Goal: Task Accomplishment & Management: Manage account settings

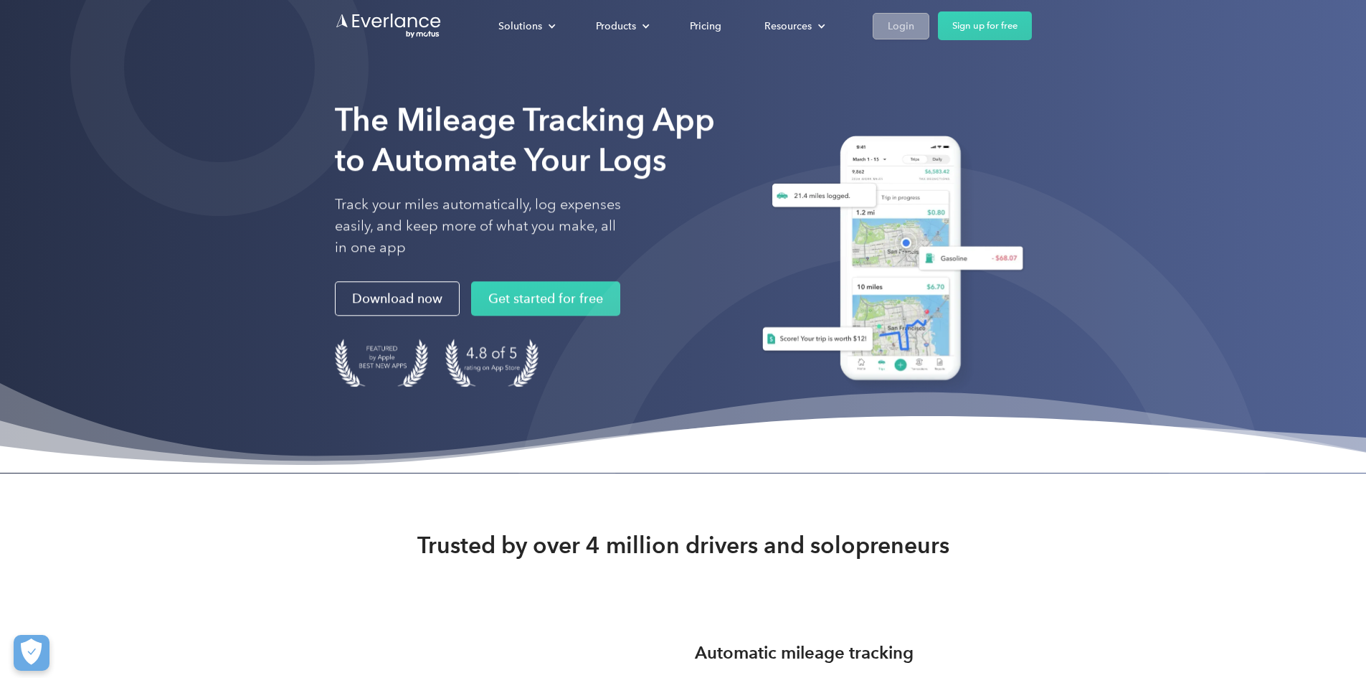
click at [914, 26] on div "Login" at bounding box center [901, 26] width 27 height 18
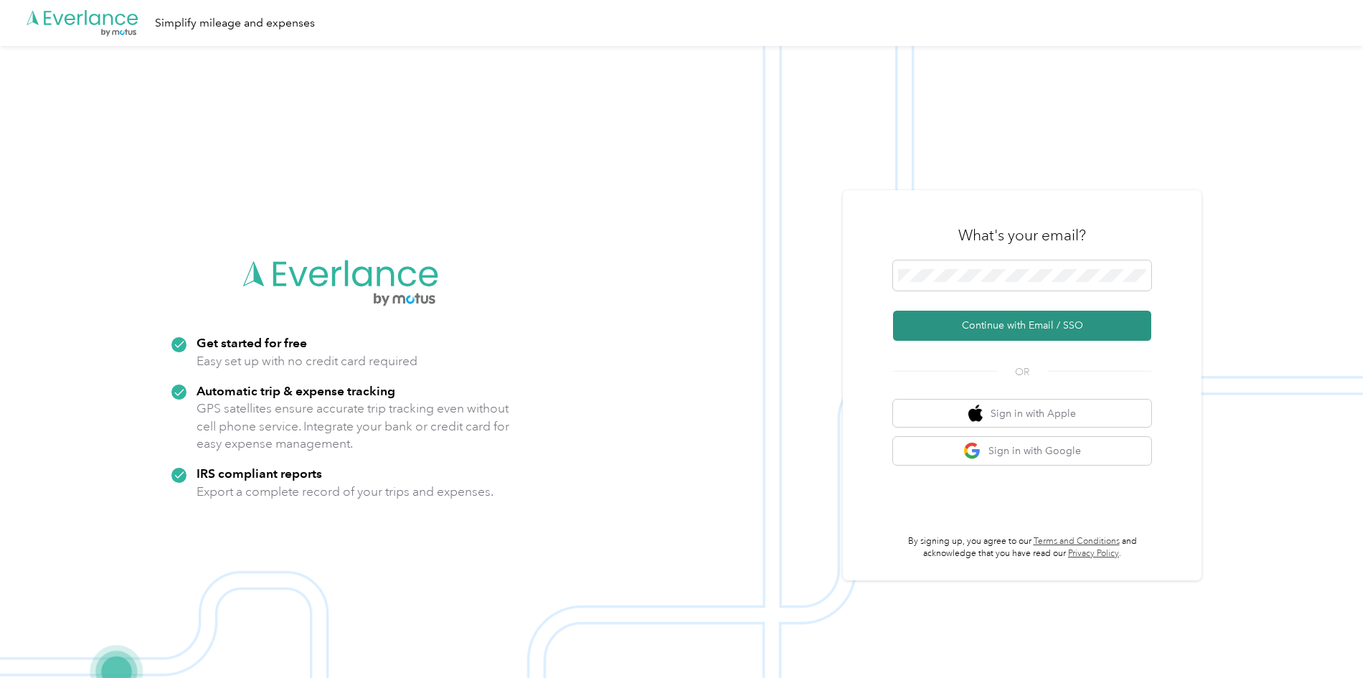
click at [949, 323] on button "Continue with Email / SSO" at bounding box center [1022, 325] width 258 height 30
click at [1007, 328] on button "Continue with Email / SSO" at bounding box center [1022, 325] width 258 height 30
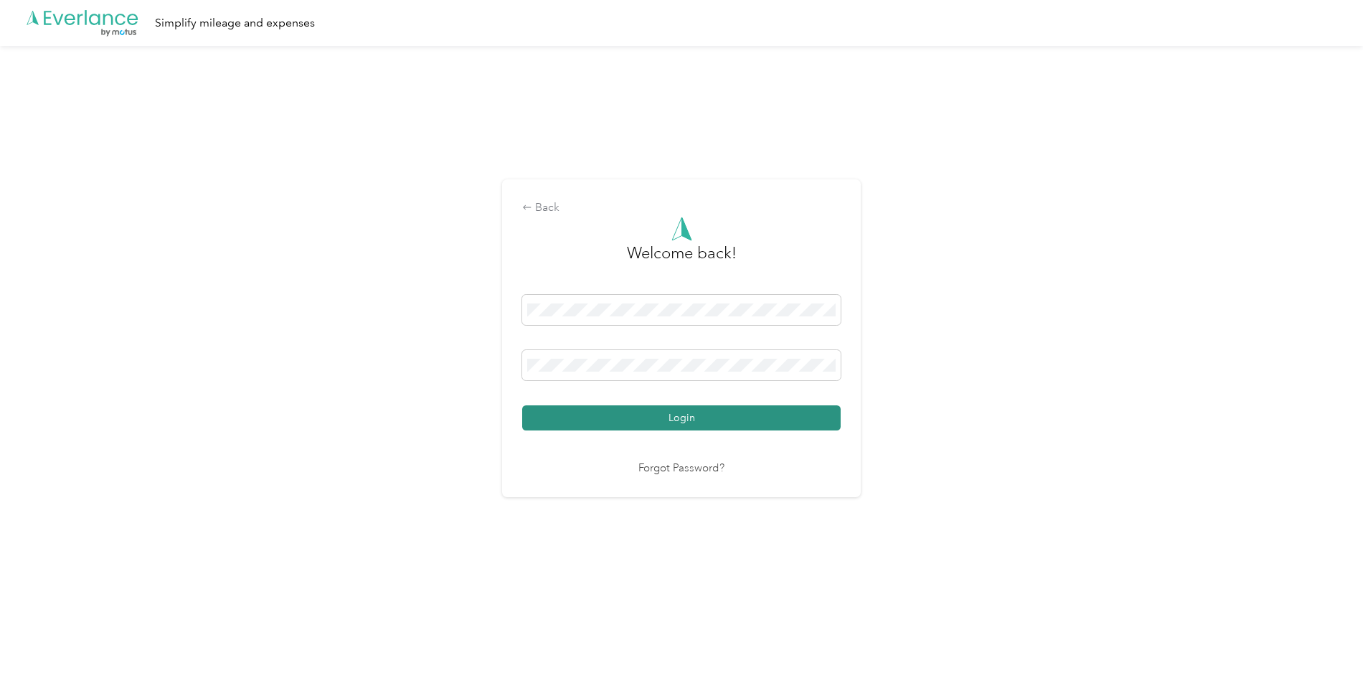
click at [689, 419] on button "Login" at bounding box center [681, 417] width 318 height 25
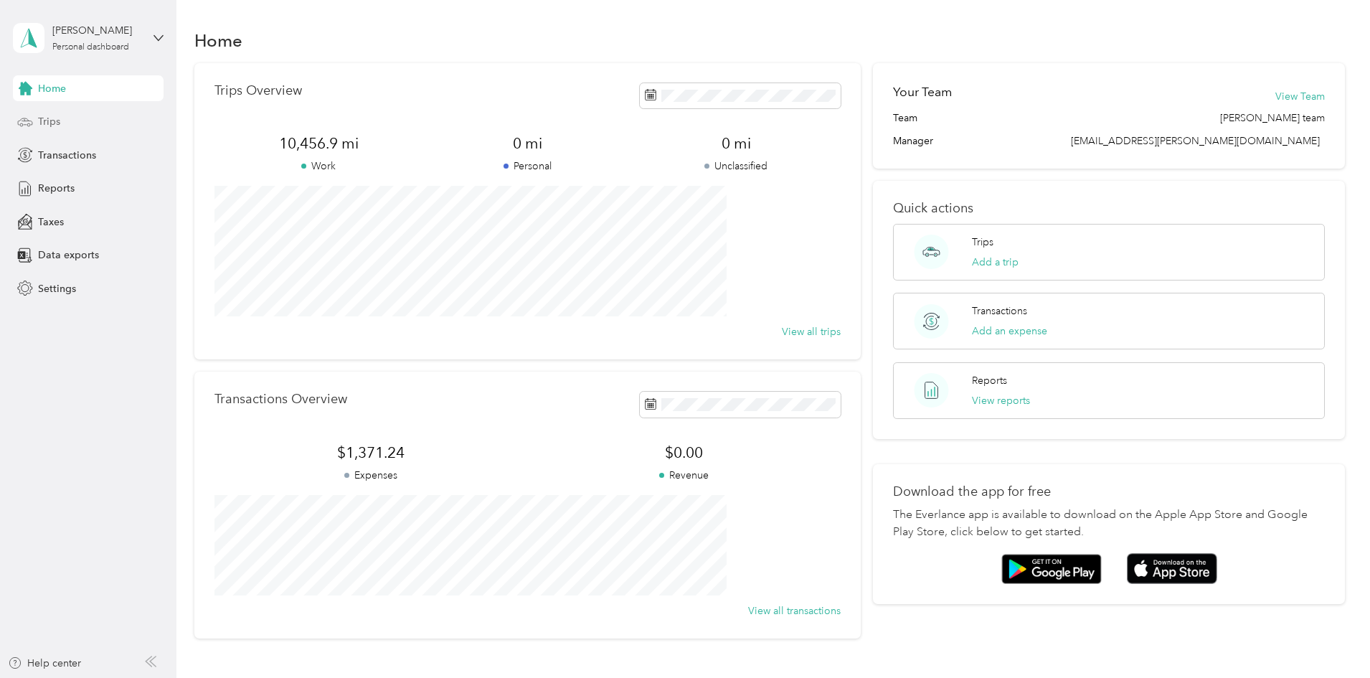
click at [49, 122] on span "Trips" at bounding box center [49, 121] width 22 height 15
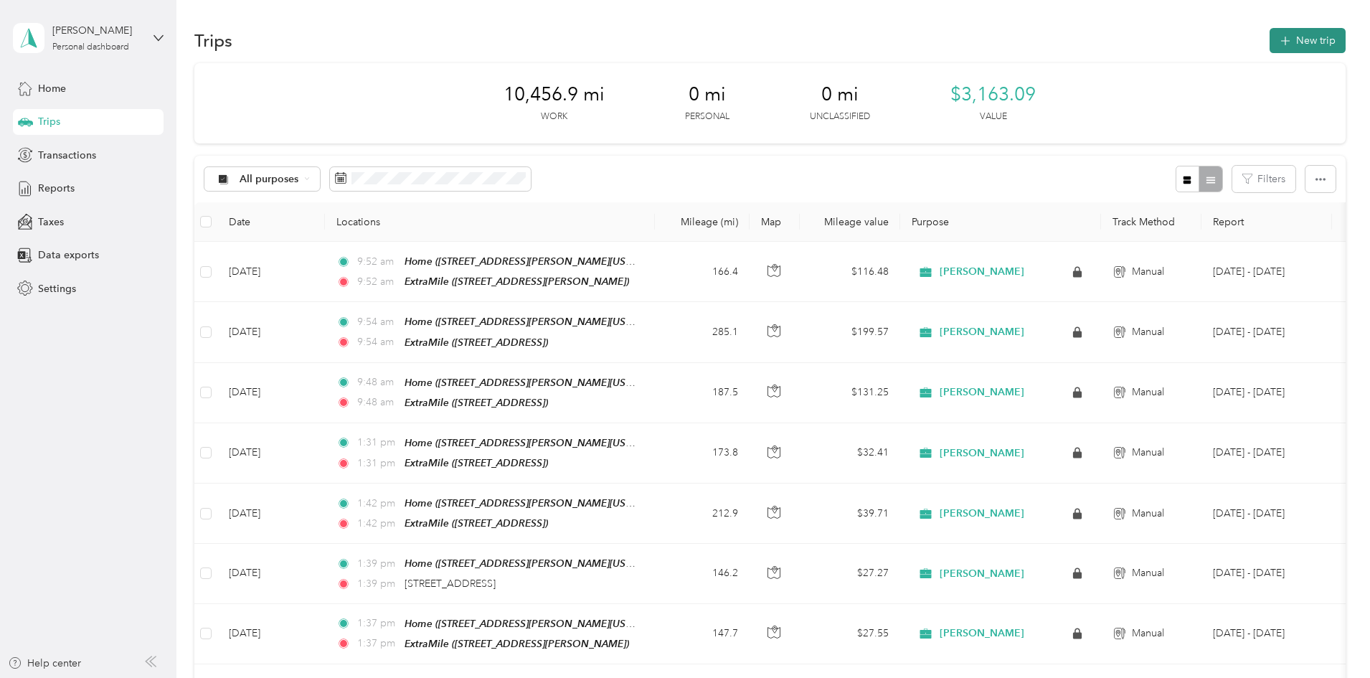
click at [1269, 39] on button "New trip" at bounding box center [1307, 40] width 76 height 25
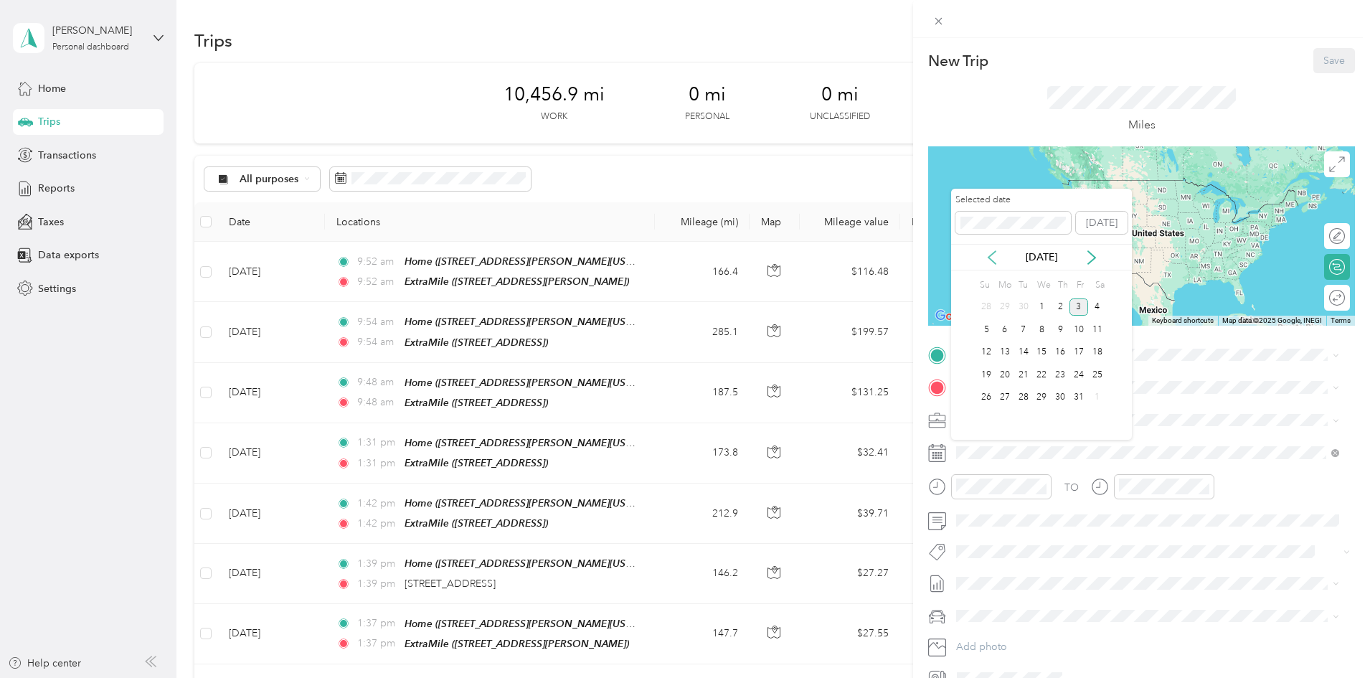
click at [990, 255] on icon at bounding box center [991, 257] width 14 height 14
click at [1006, 354] on div "15" at bounding box center [1004, 352] width 19 height 18
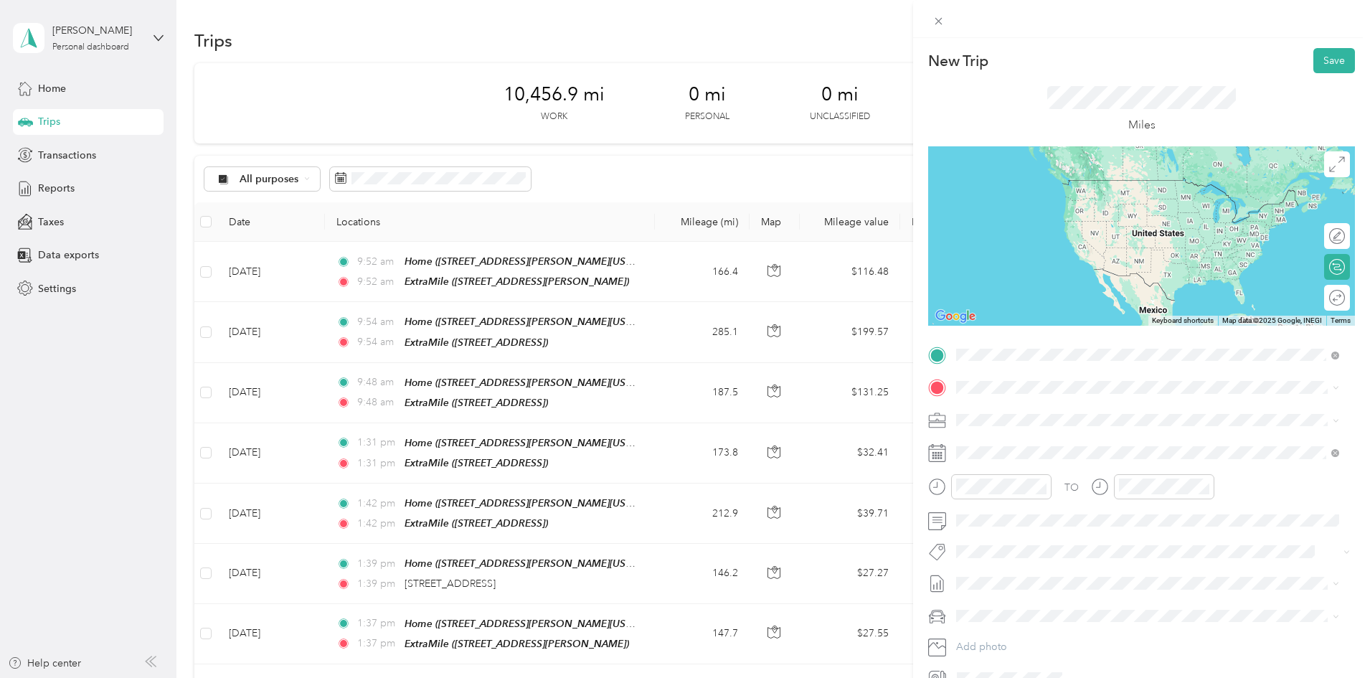
click at [1027, 422] on span "[STREET_ADDRESS][PERSON_NAME][US_STATE]" at bounding box center [1094, 428] width 223 height 12
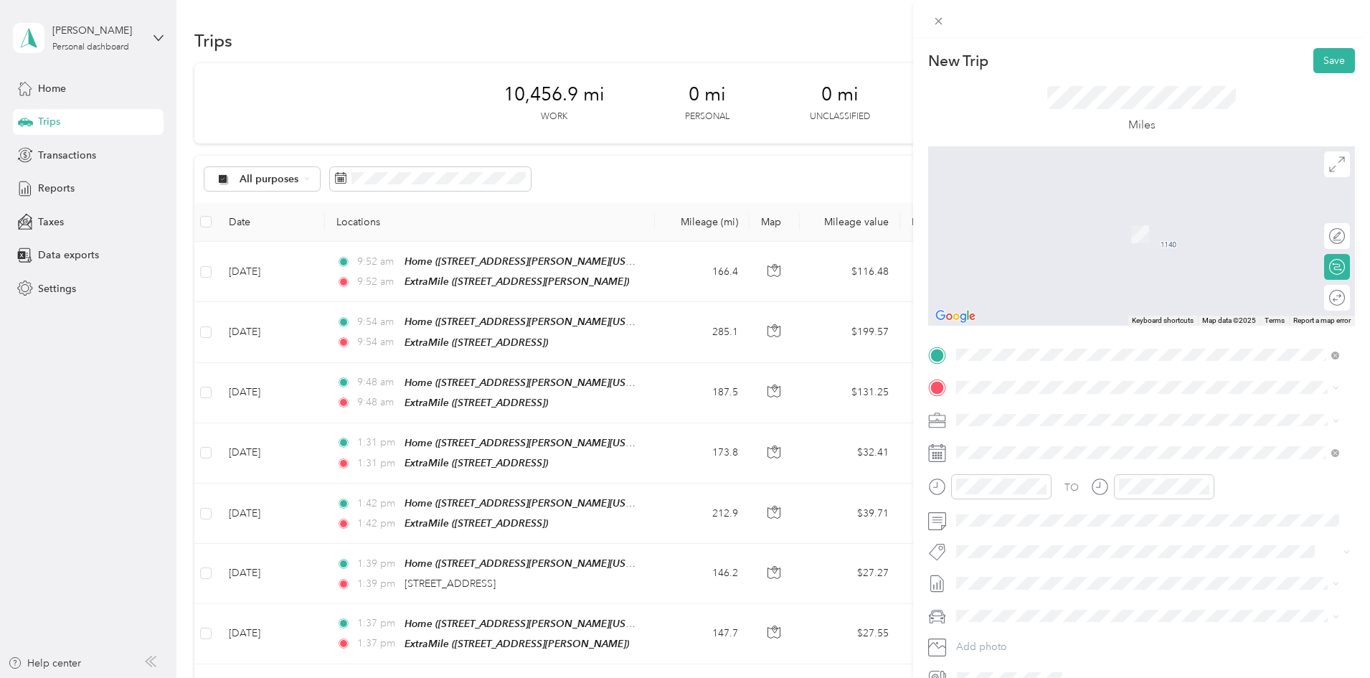
click at [1113, 463] on span "[STREET_ADDRESS][PERSON_NAME]" at bounding box center [1068, 458] width 171 height 12
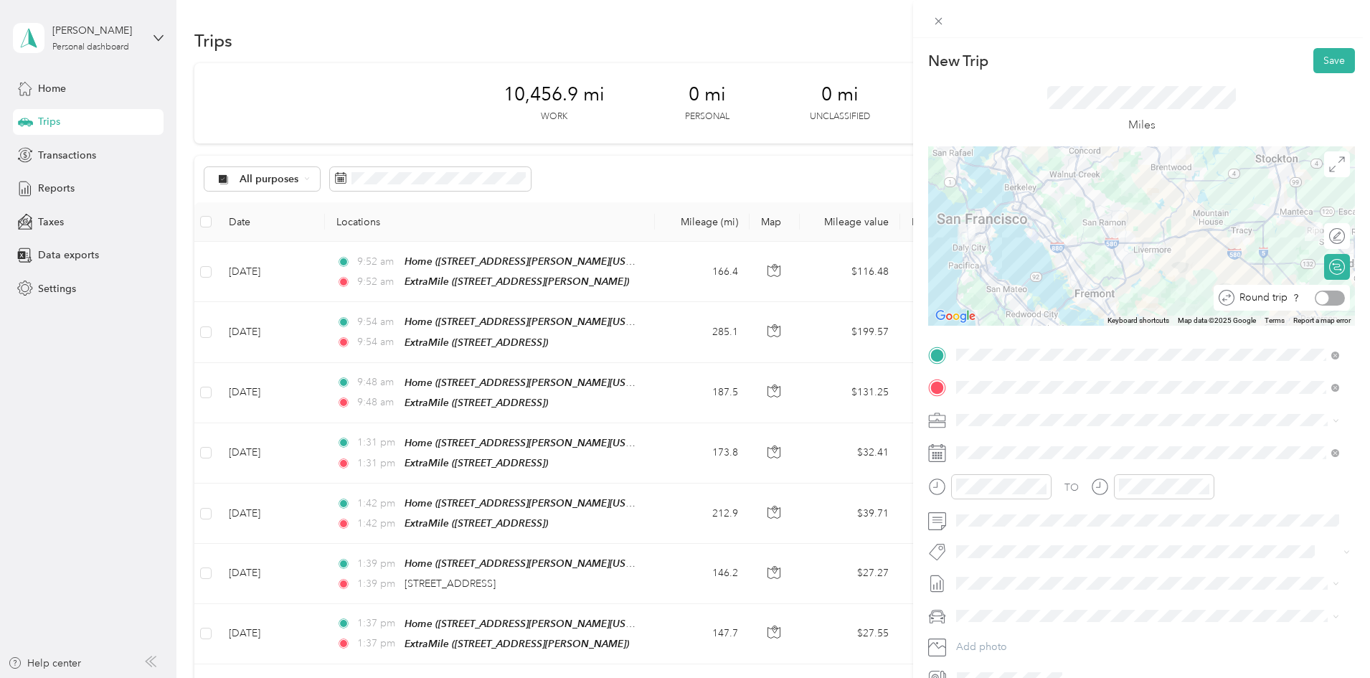
click at [1327, 300] on div at bounding box center [1329, 297] width 30 height 15
click at [1319, 55] on button "Save" at bounding box center [1334, 60] width 42 height 25
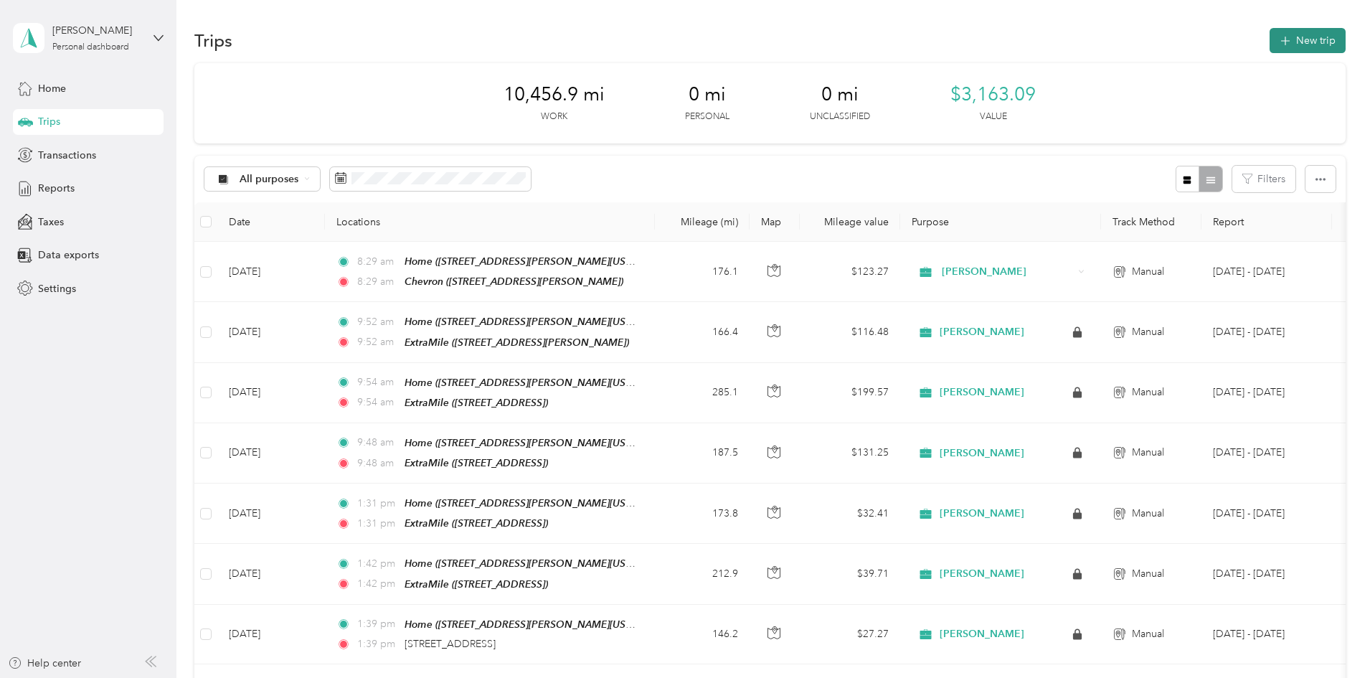
click at [1269, 37] on button "New trip" at bounding box center [1307, 40] width 76 height 25
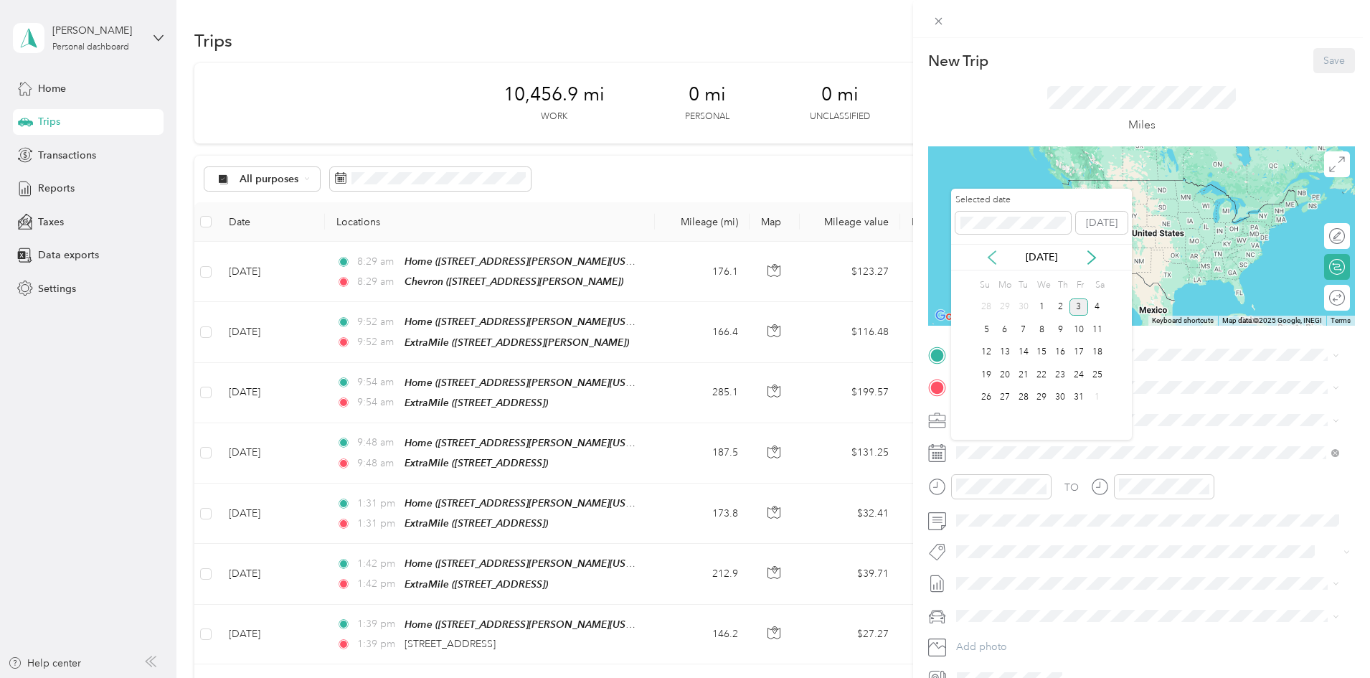
click at [987, 252] on icon at bounding box center [991, 257] width 14 height 14
click at [1042, 353] on div "17" at bounding box center [1041, 352] width 19 height 18
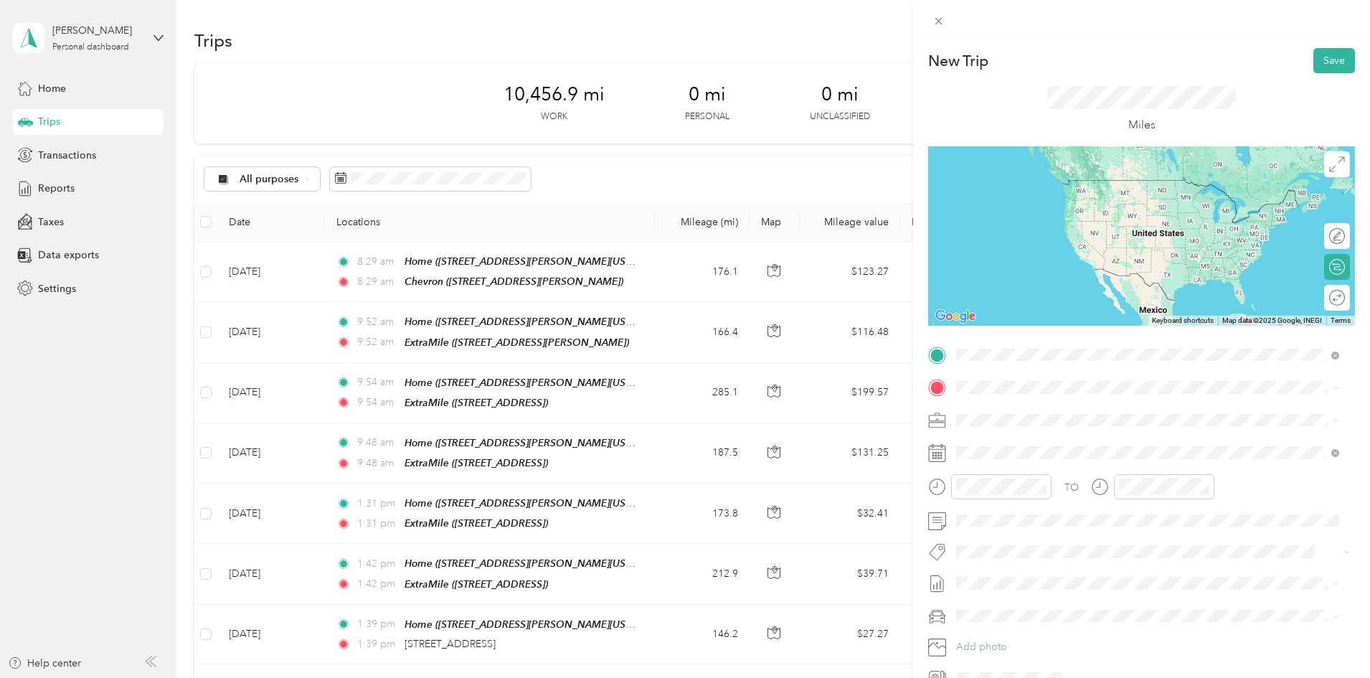
click at [1012, 424] on span "[STREET_ADDRESS][PERSON_NAME][US_STATE]" at bounding box center [1094, 428] width 223 height 12
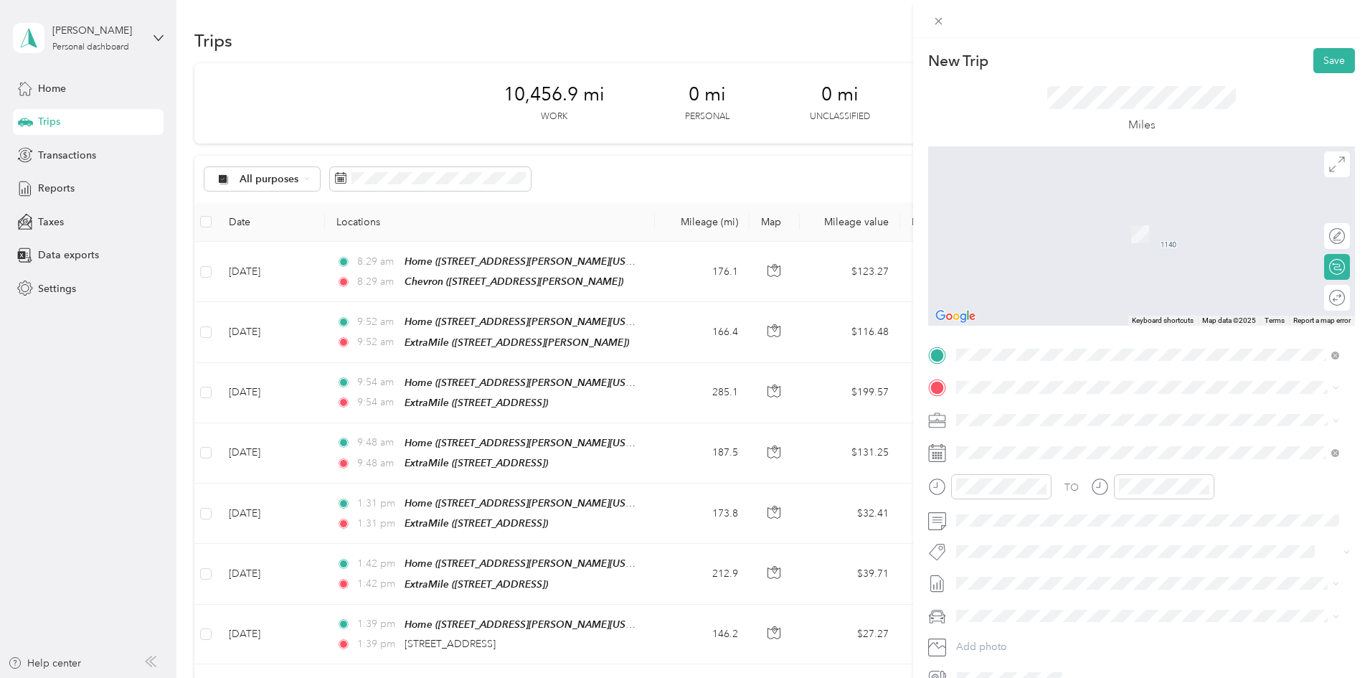
click at [1068, 455] on div "TEAM ExtraMile [STREET_ADDRESS]" at bounding box center [1030, 449] width 95 height 35
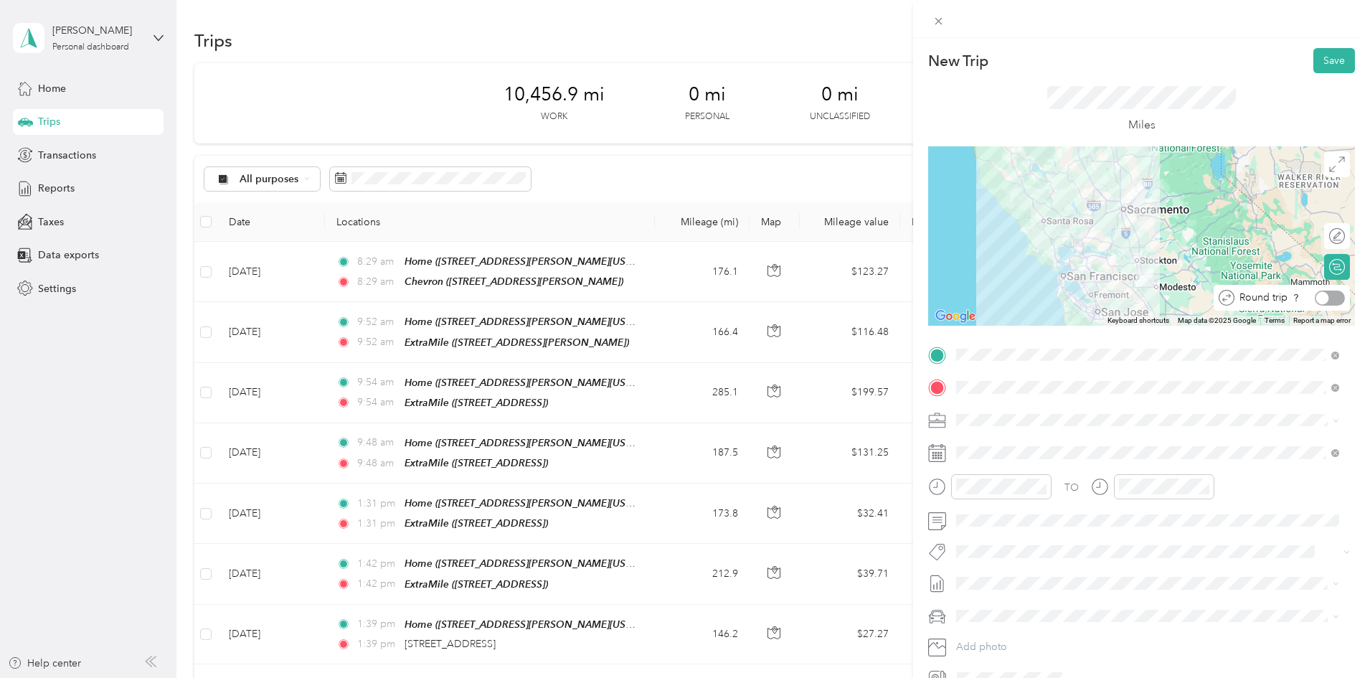
click at [1324, 300] on div at bounding box center [1329, 297] width 30 height 15
click at [1321, 60] on button "Save" at bounding box center [1334, 60] width 42 height 25
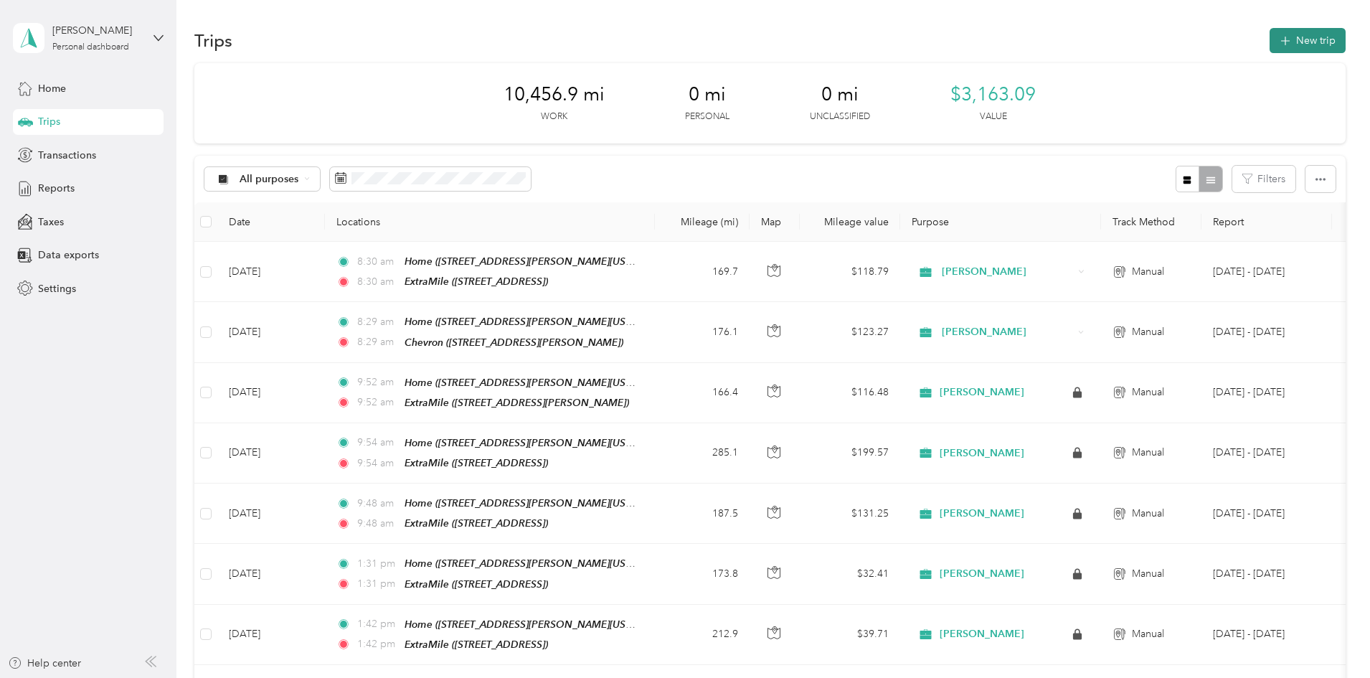
click at [1269, 39] on button "New trip" at bounding box center [1307, 40] width 76 height 25
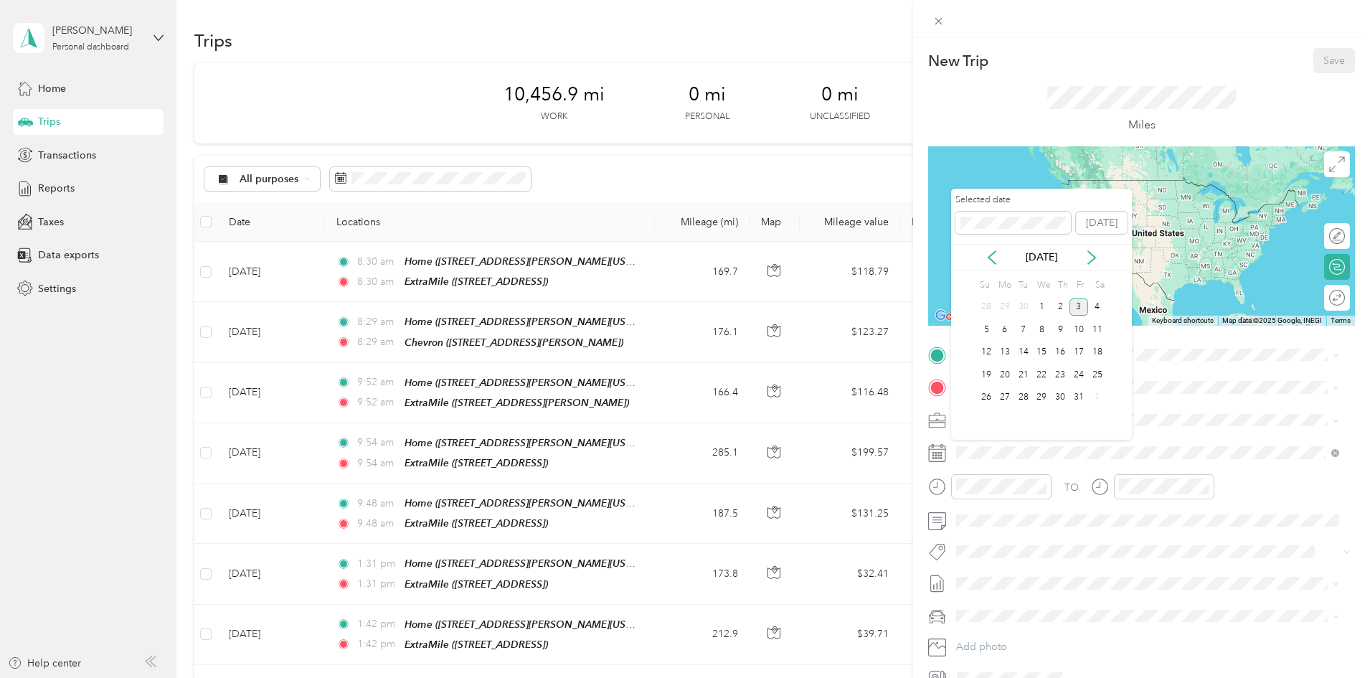
click at [990, 248] on div "[DATE]" at bounding box center [1041, 257] width 181 height 27
click at [994, 258] on icon at bounding box center [991, 257] width 14 height 14
click at [1022, 397] on div "30" at bounding box center [1023, 398] width 19 height 18
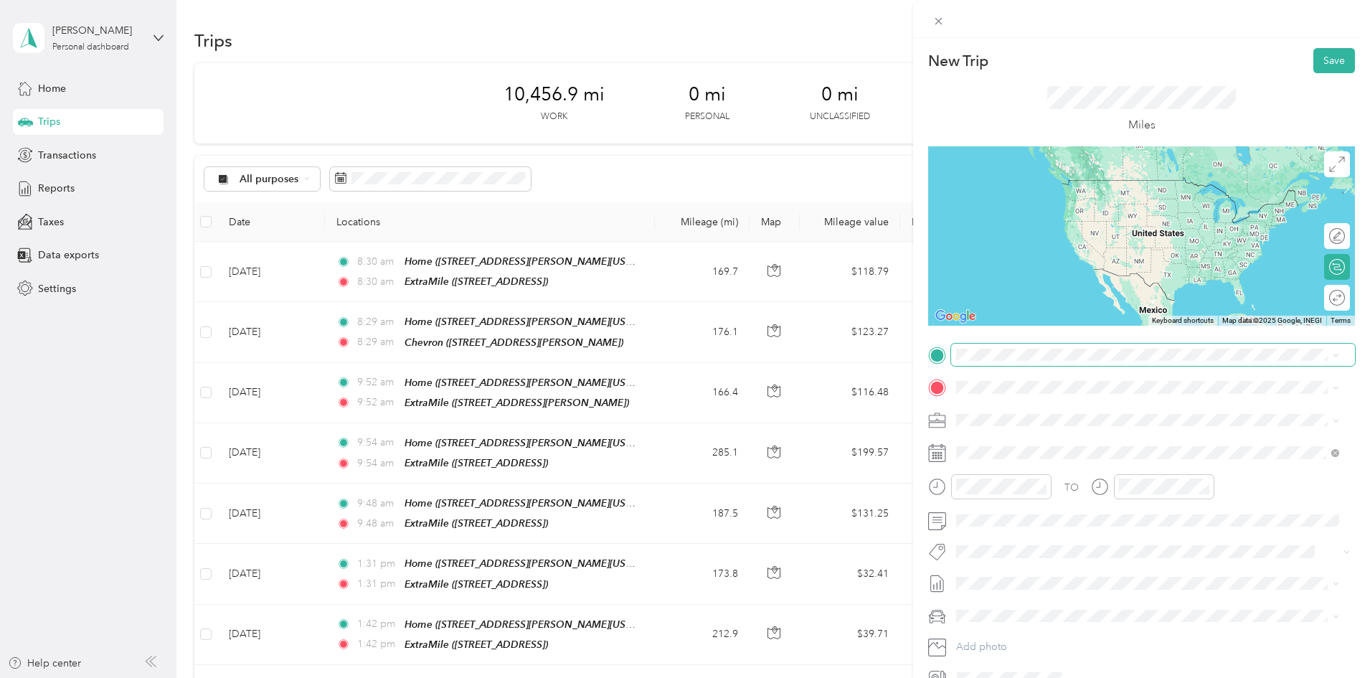
click at [974, 361] on span at bounding box center [1153, 354] width 404 height 23
click at [1007, 419] on div "Home [STREET_ADDRESS][PERSON_NAME][US_STATE]" at bounding box center [1094, 420] width 223 height 30
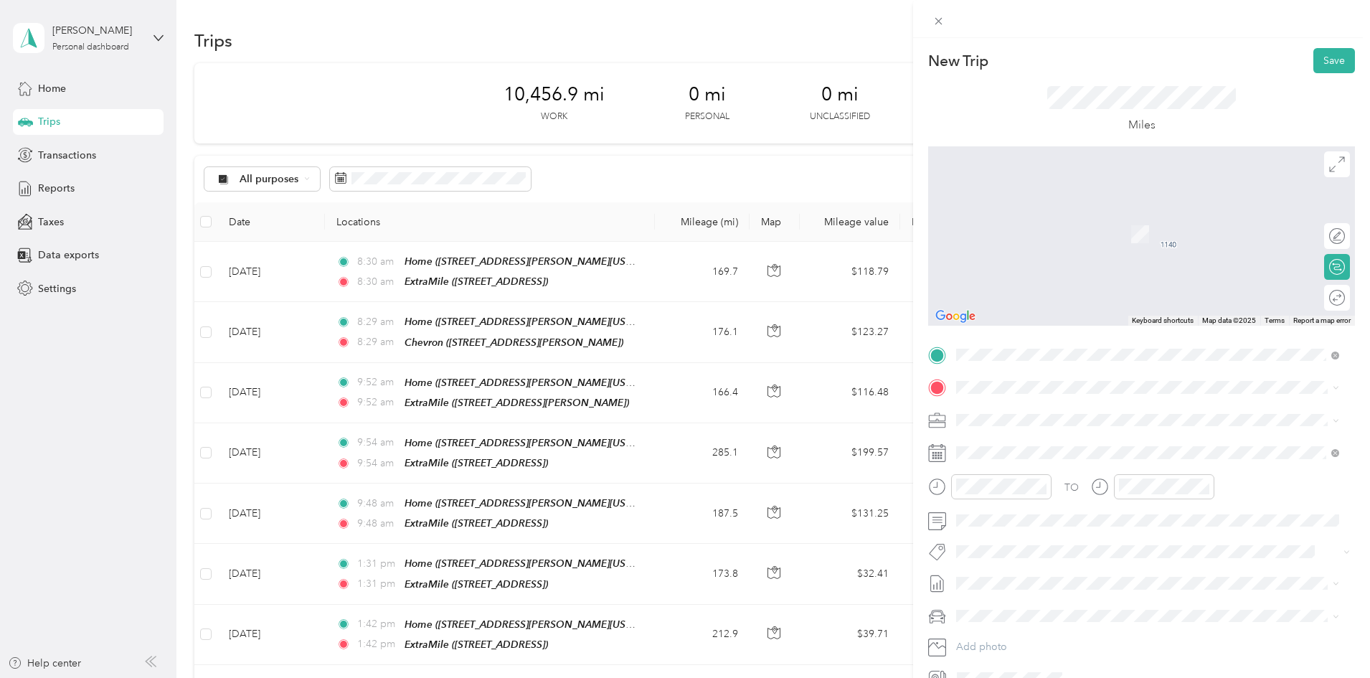
click at [1050, 448] on div "TEAM ExtraMile [STREET_ADDRESS]" at bounding box center [1030, 452] width 95 height 35
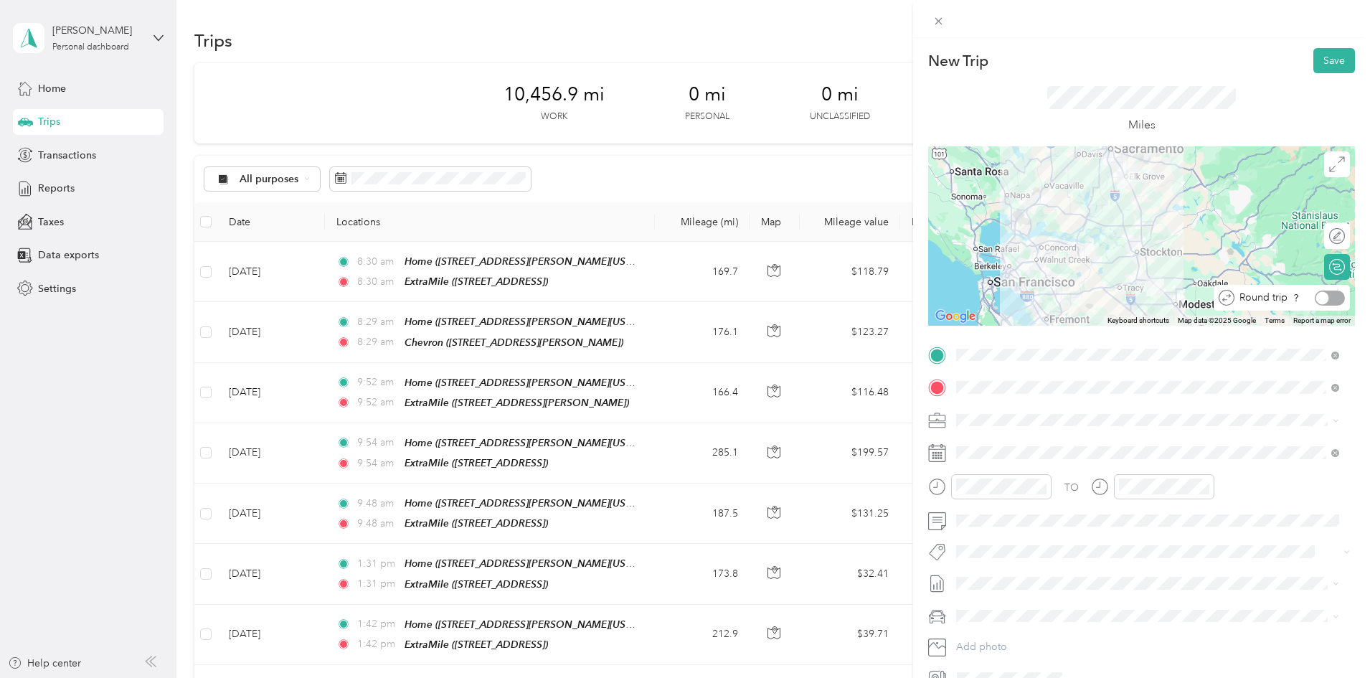
click at [1323, 297] on div at bounding box center [1329, 297] width 30 height 15
click at [1323, 60] on button "Save" at bounding box center [1334, 60] width 42 height 25
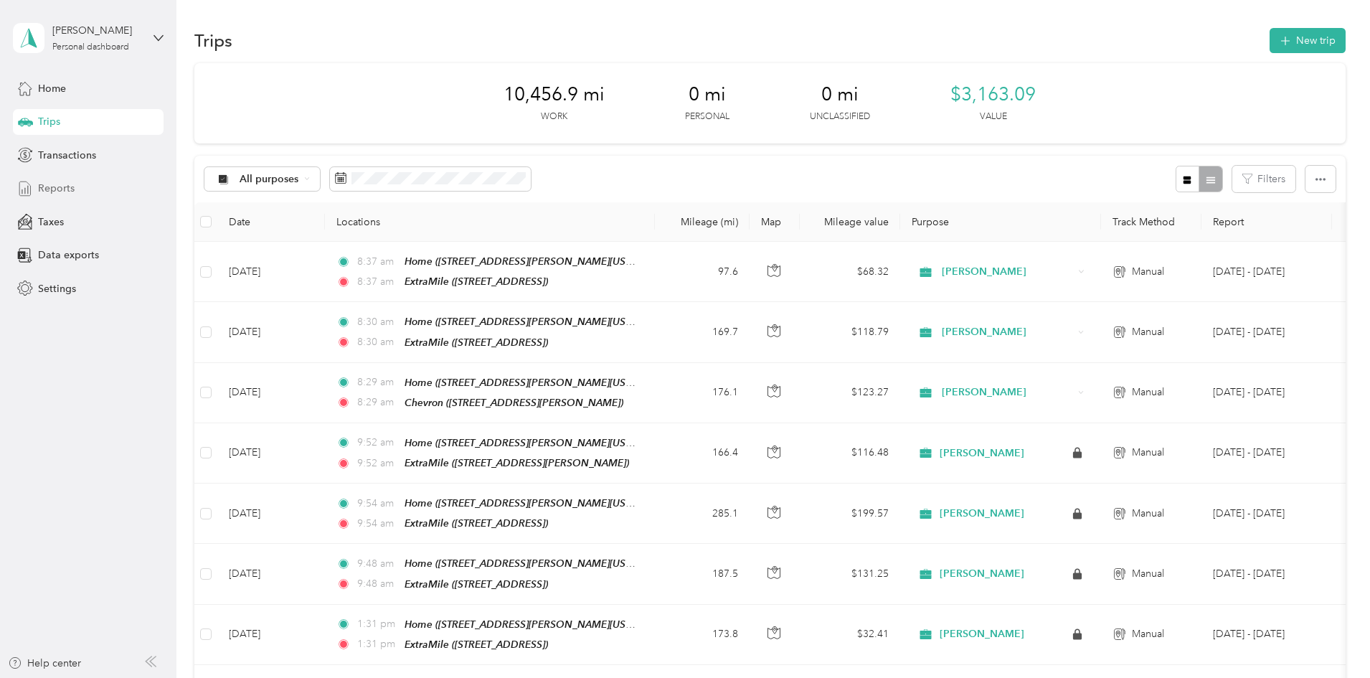
click at [68, 191] on span "Reports" at bounding box center [56, 188] width 37 height 15
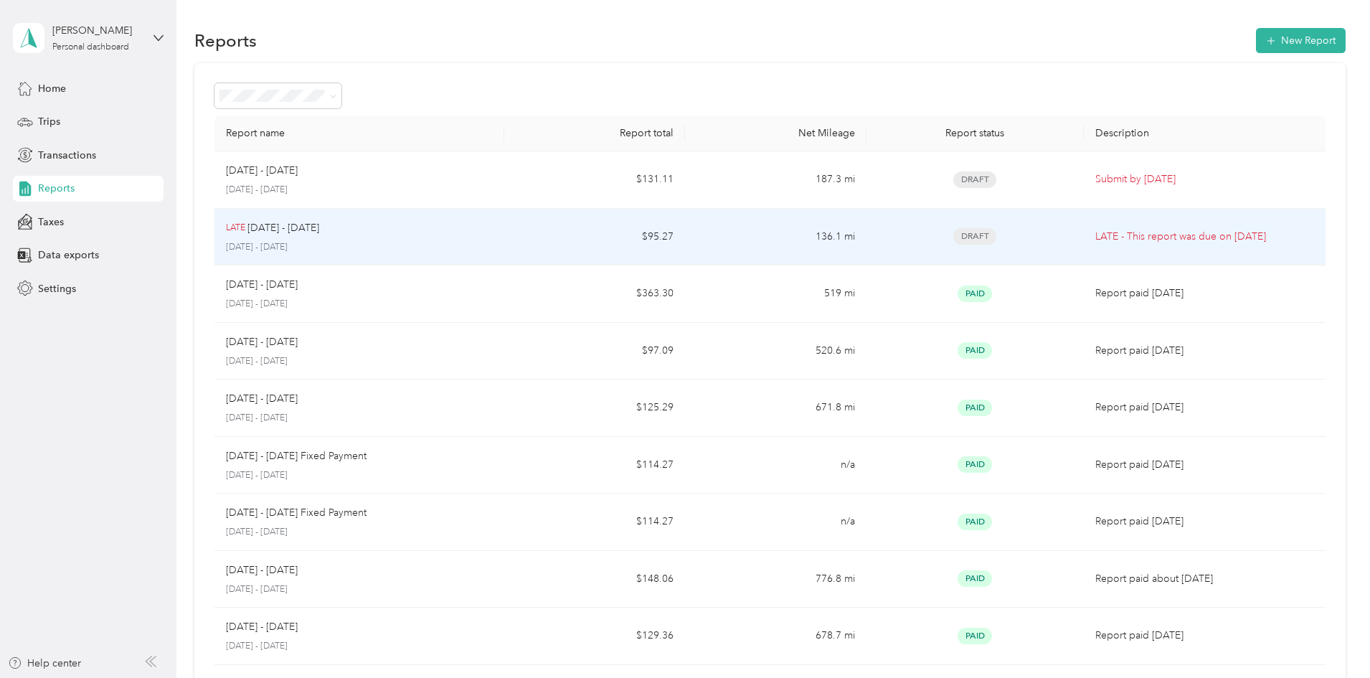
click at [953, 232] on span "Draft" at bounding box center [974, 236] width 43 height 16
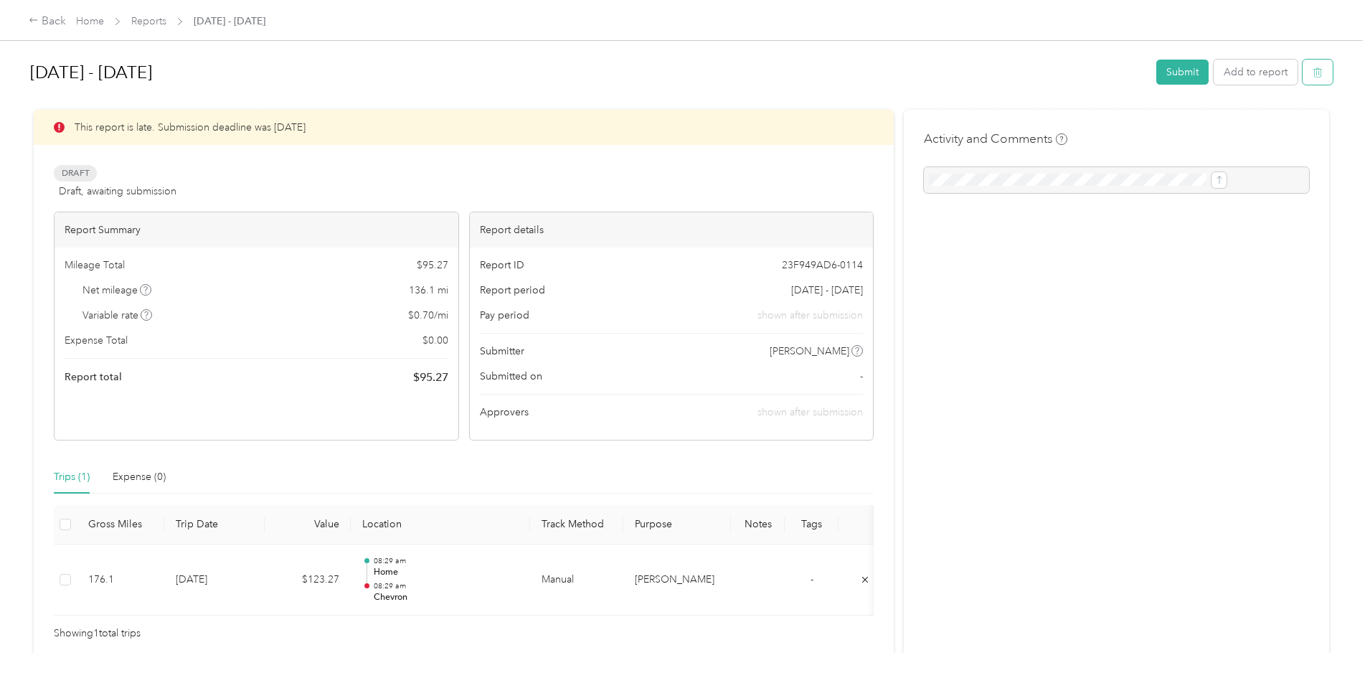
click at [1312, 73] on icon "button" at bounding box center [1317, 72] width 10 height 10
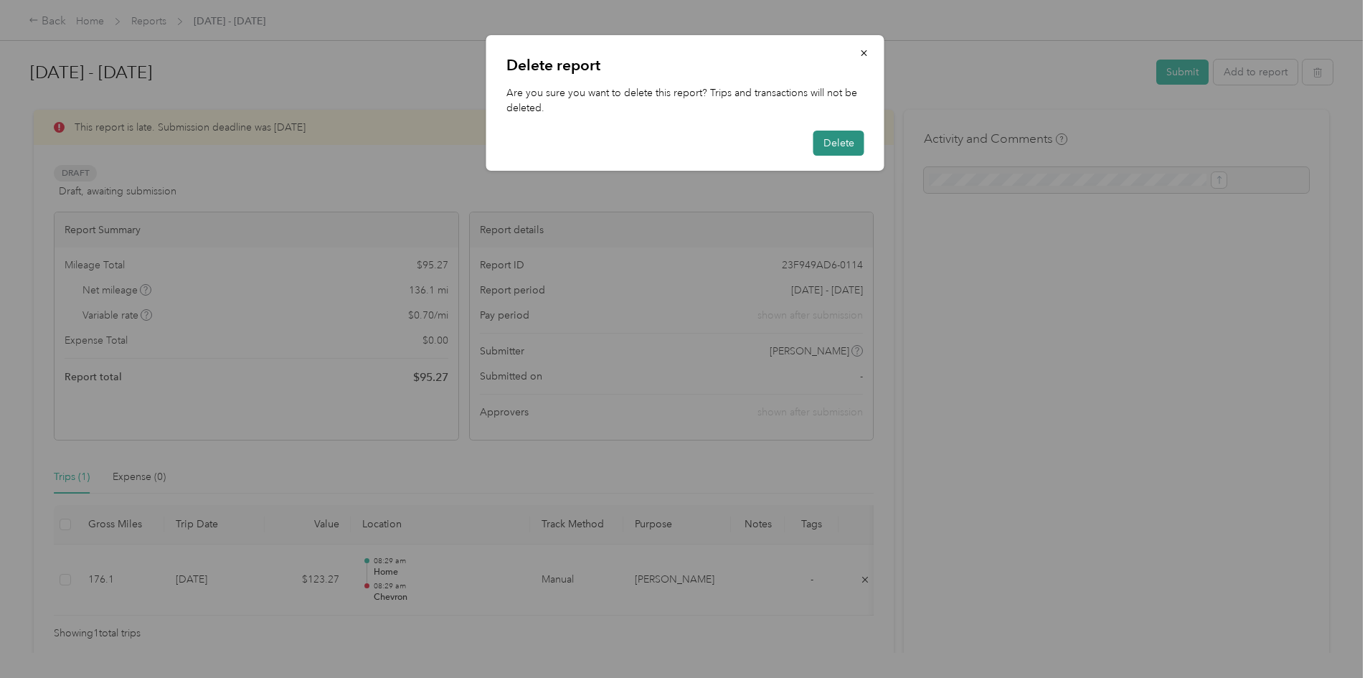
click at [822, 143] on button "Delete" at bounding box center [838, 143] width 51 height 25
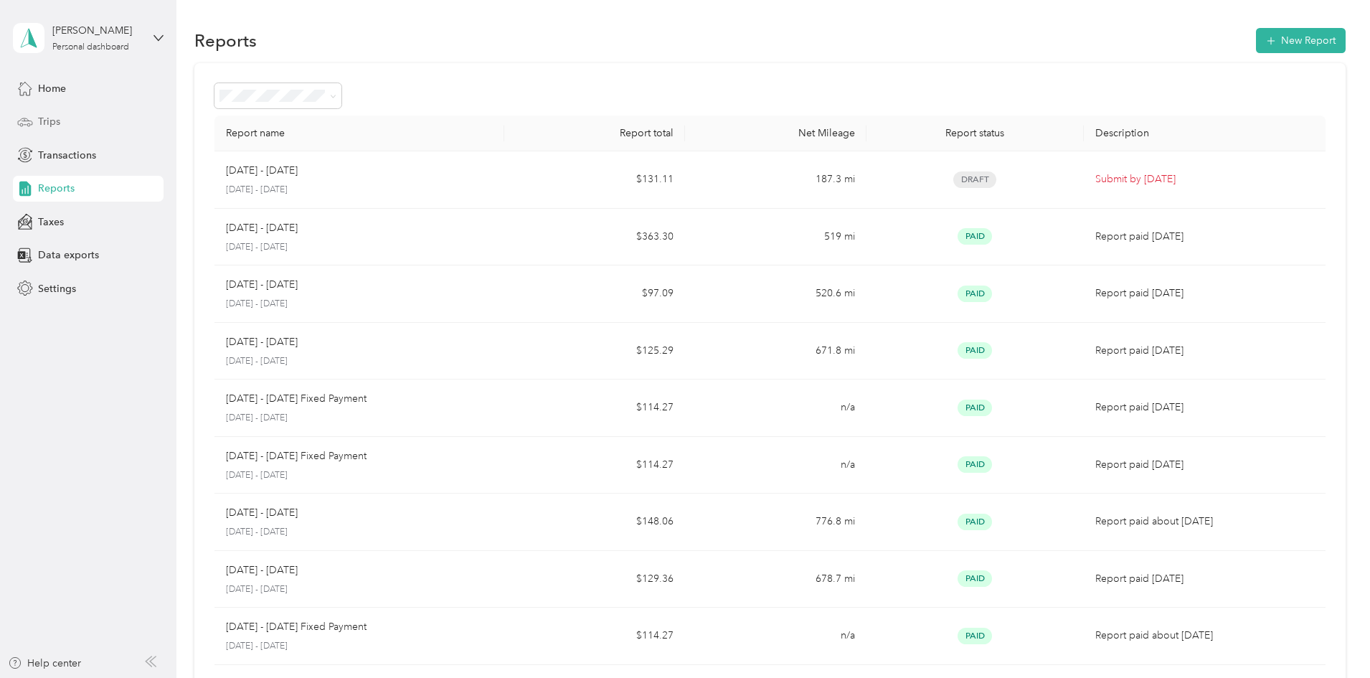
click at [67, 118] on div "Trips" at bounding box center [88, 122] width 151 height 26
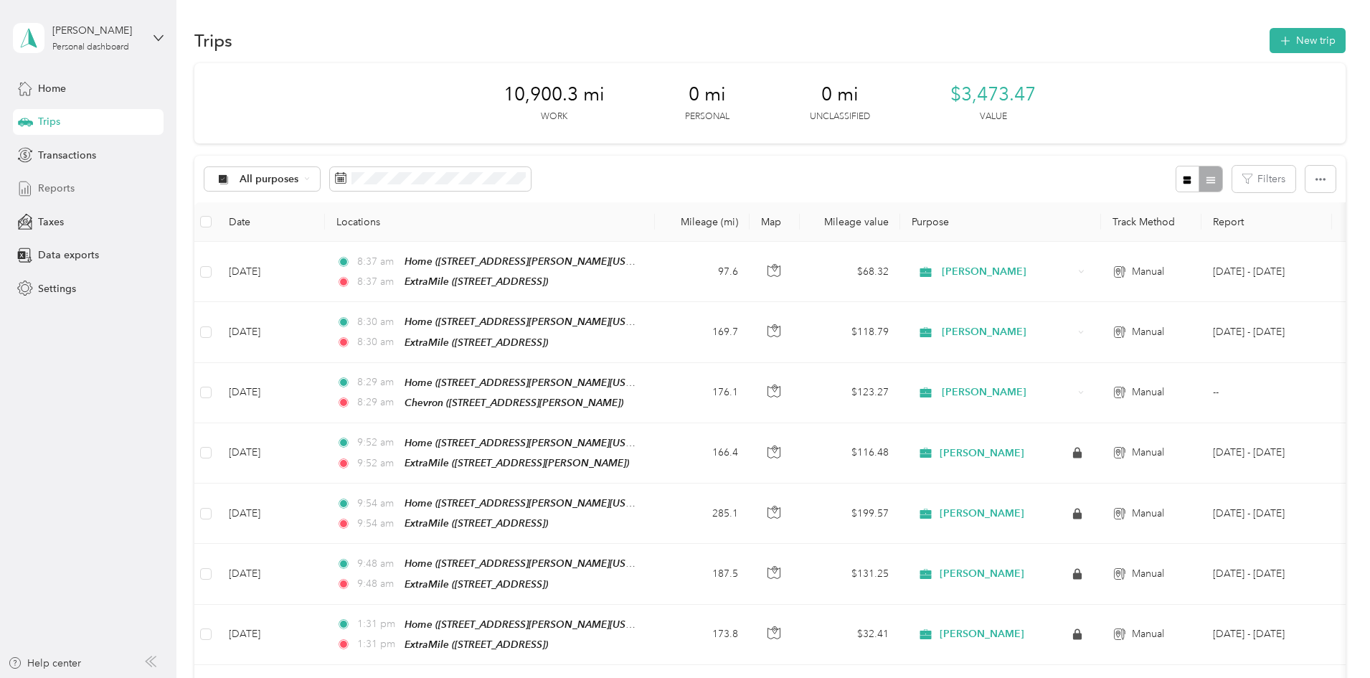
click at [67, 191] on span "Reports" at bounding box center [56, 188] width 37 height 15
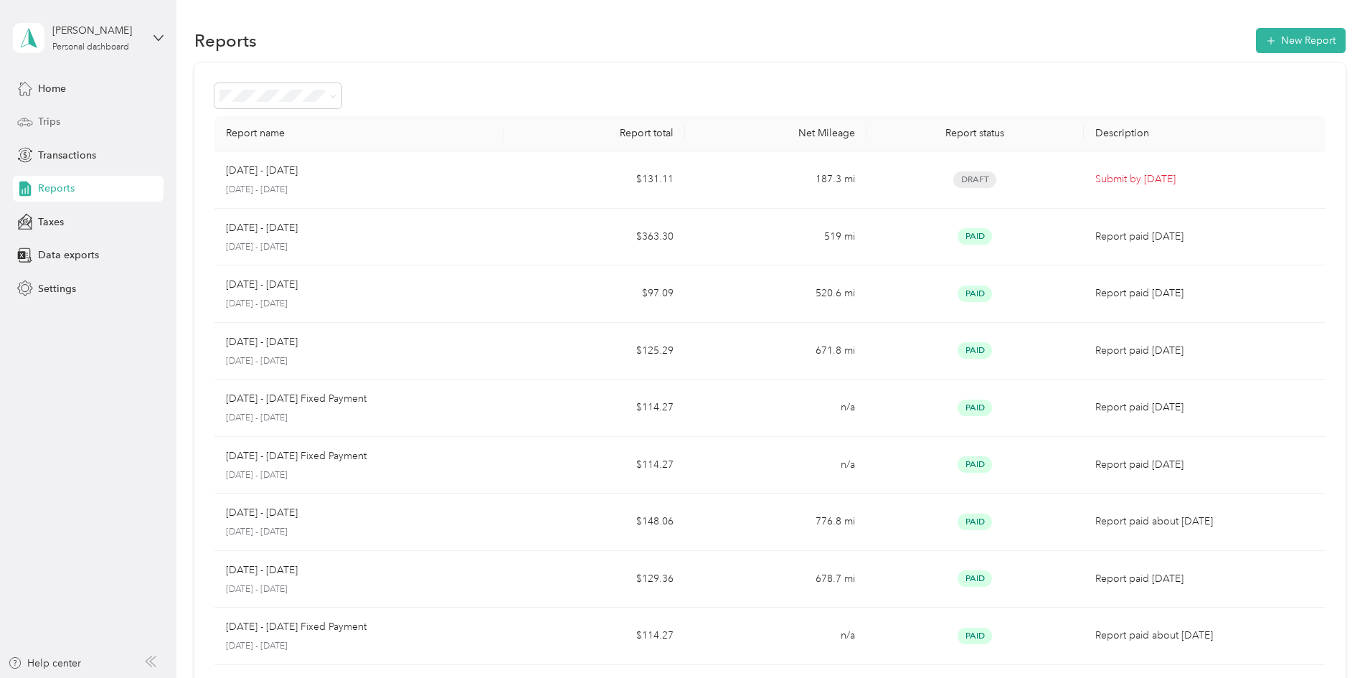
click at [72, 120] on div "Trips" at bounding box center [88, 122] width 151 height 26
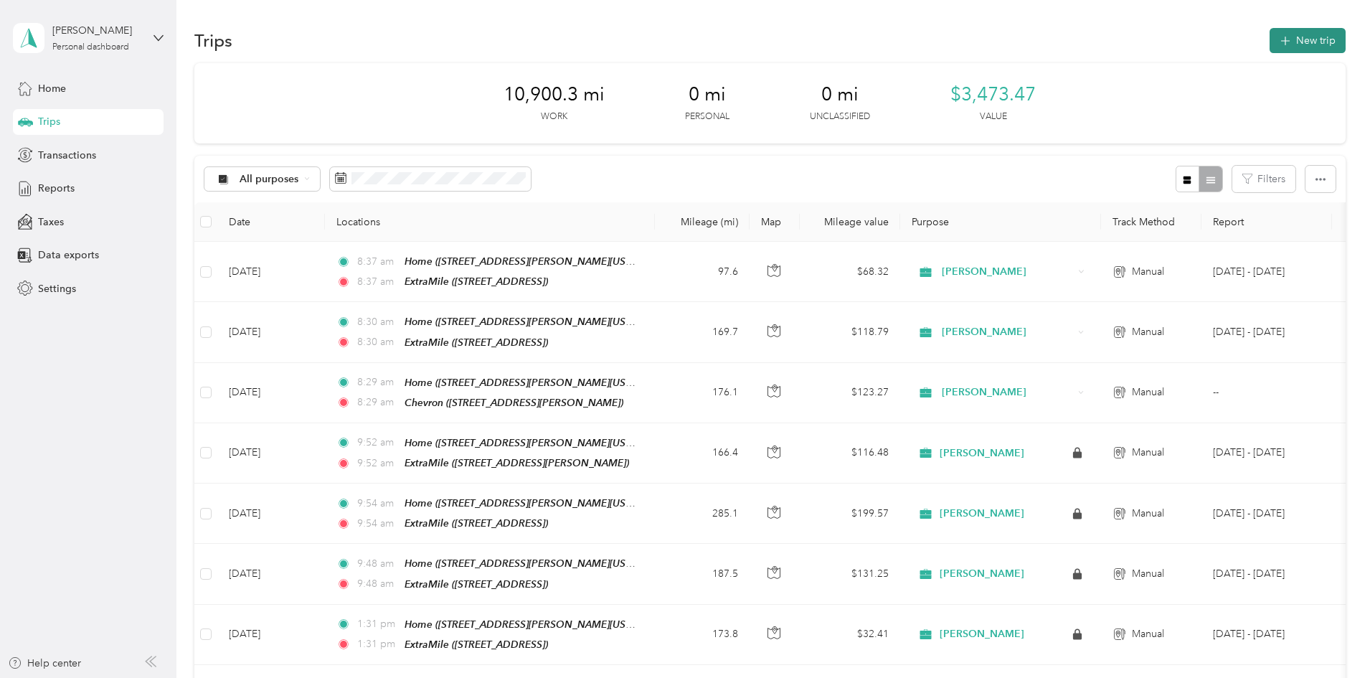
click at [1269, 39] on button "New trip" at bounding box center [1307, 40] width 76 height 25
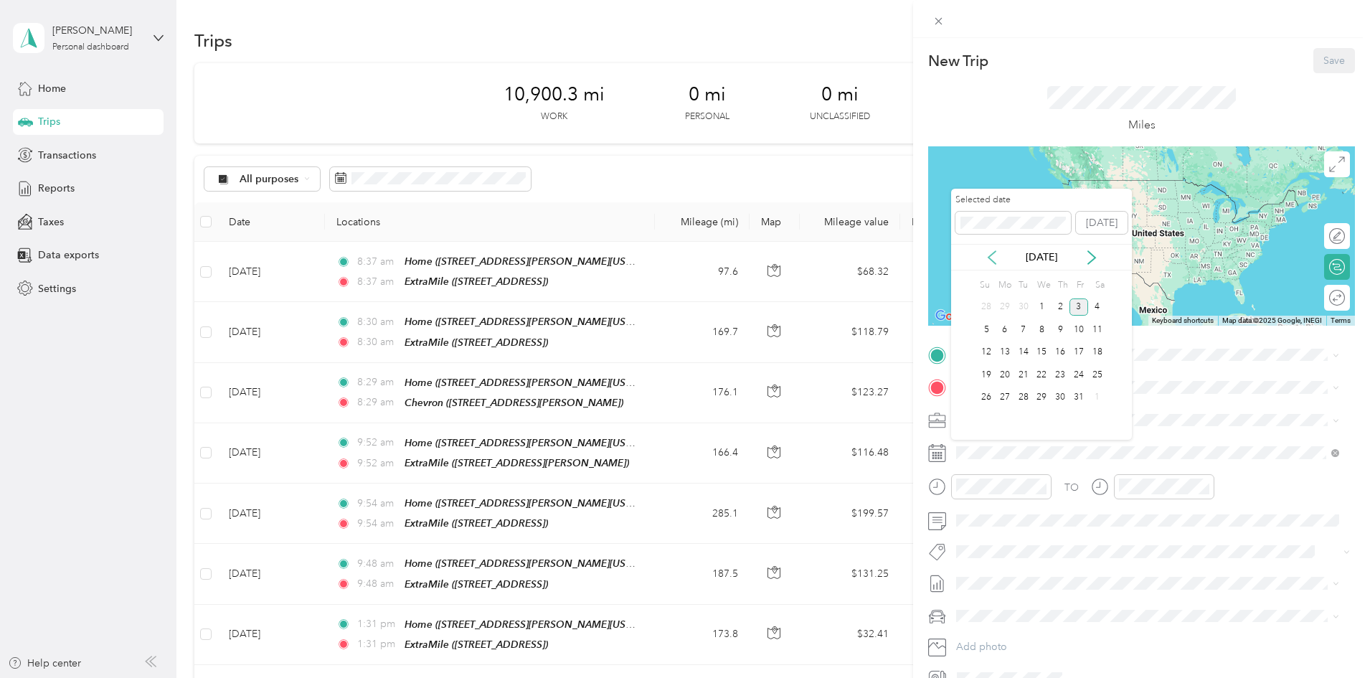
click at [989, 252] on icon at bounding box center [991, 257] width 14 height 14
click at [1078, 354] on div "19" at bounding box center [1078, 352] width 19 height 18
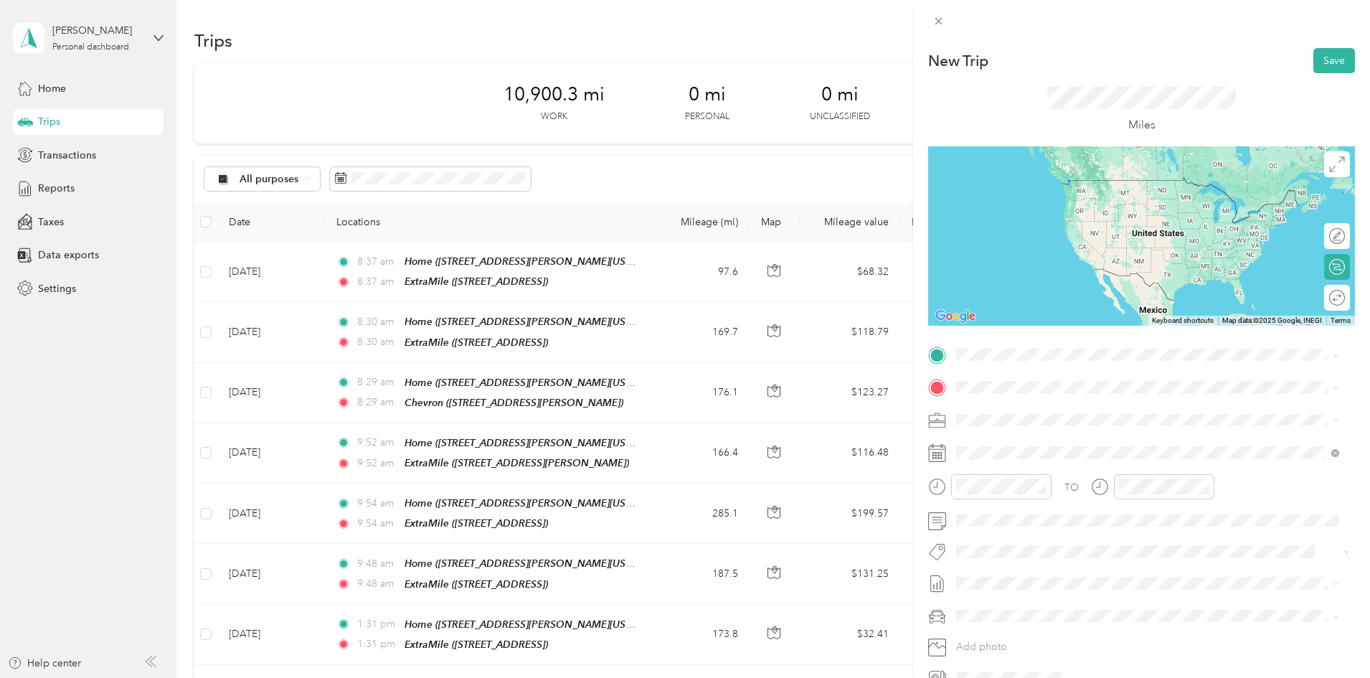
click at [1011, 426] on span "[STREET_ADDRESS][PERSON_NAME][US_STATE]" at bounding box center [1094, 420] width 223 height 12
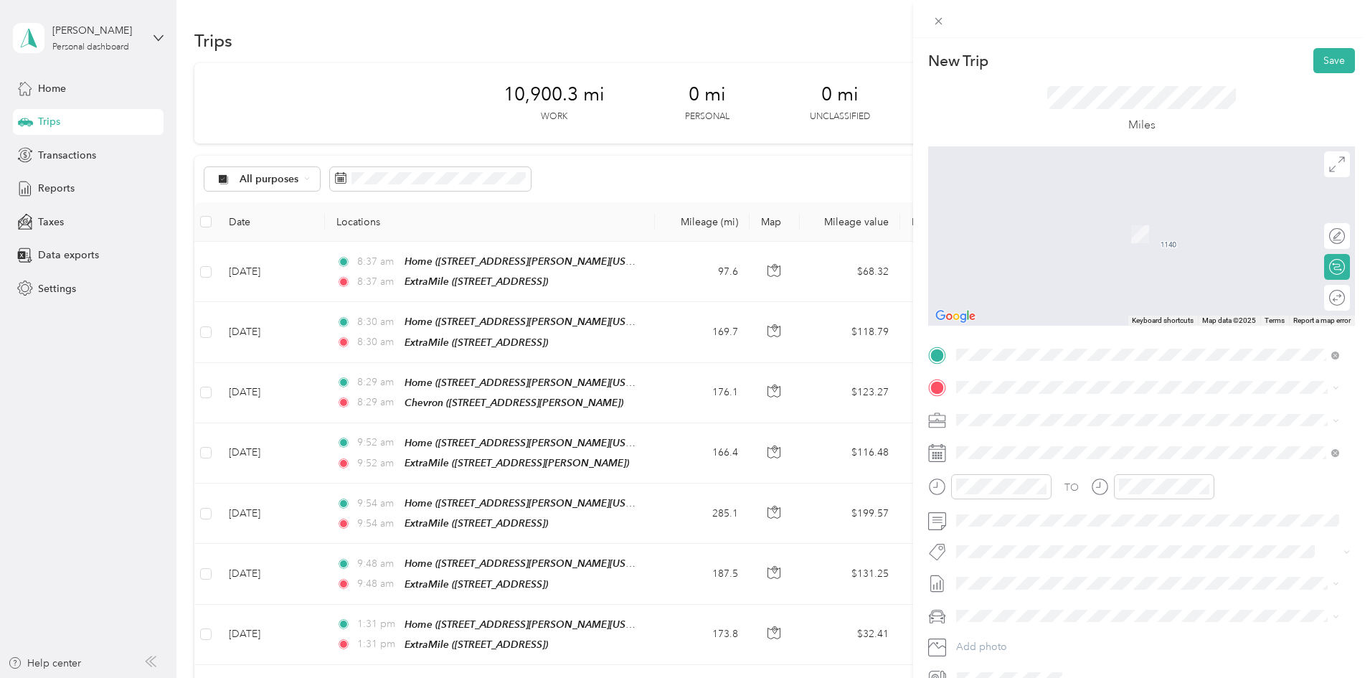
click at [1038, 454] on div "TEAM Chevron [STREET_ADDRESS][PERSON_NAME]" at bounding box center [1068, 449] width 171 height 35
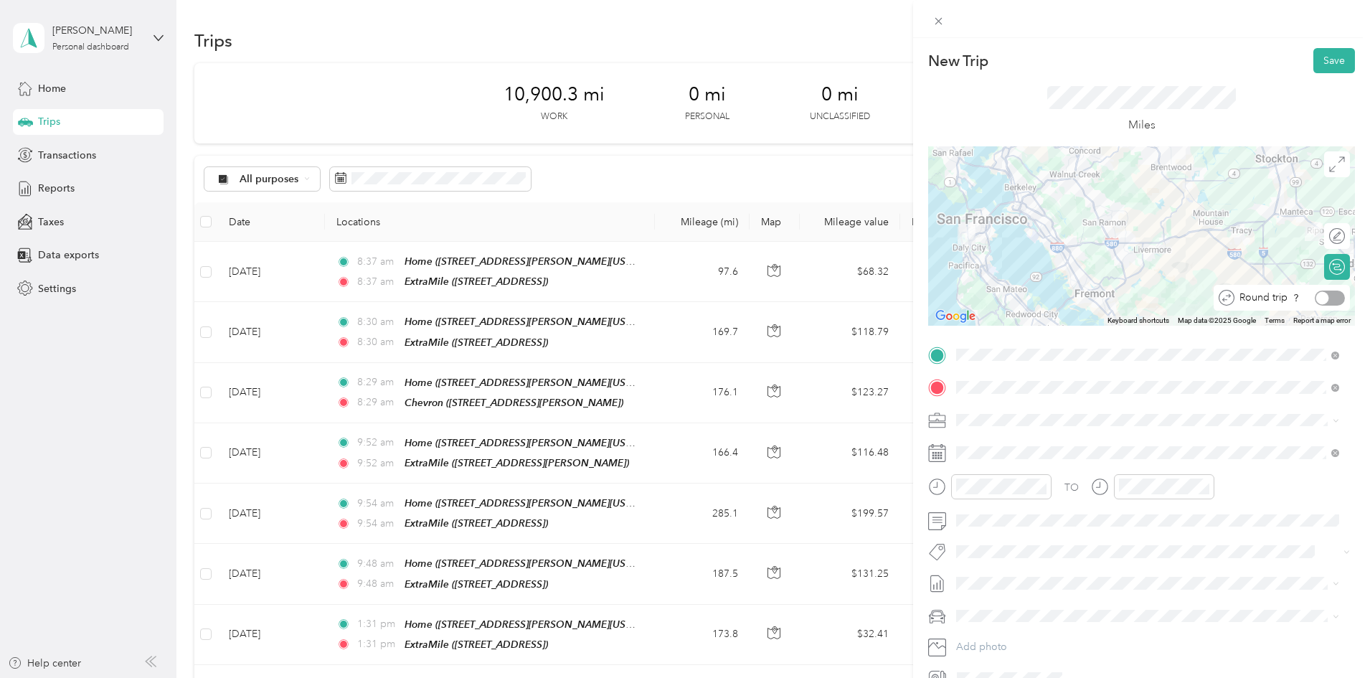
click at [1324, 295] on div at bounding box center [1329, 297] width 30 height 15
click at [1322, 62] on button "Save" at bounding box center [1334, 60] width 42 height 25
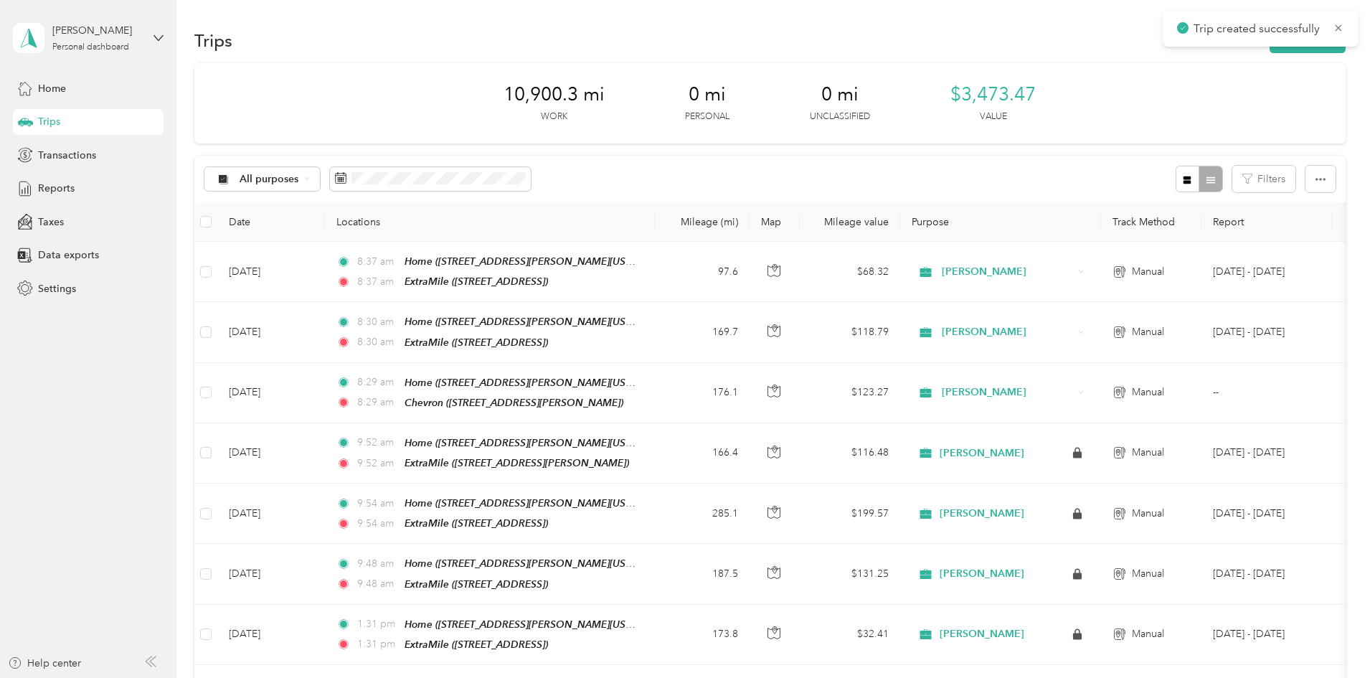
click at [1321, 62] on button "Save" at bounding box center [1334, 60] width 42 height 25
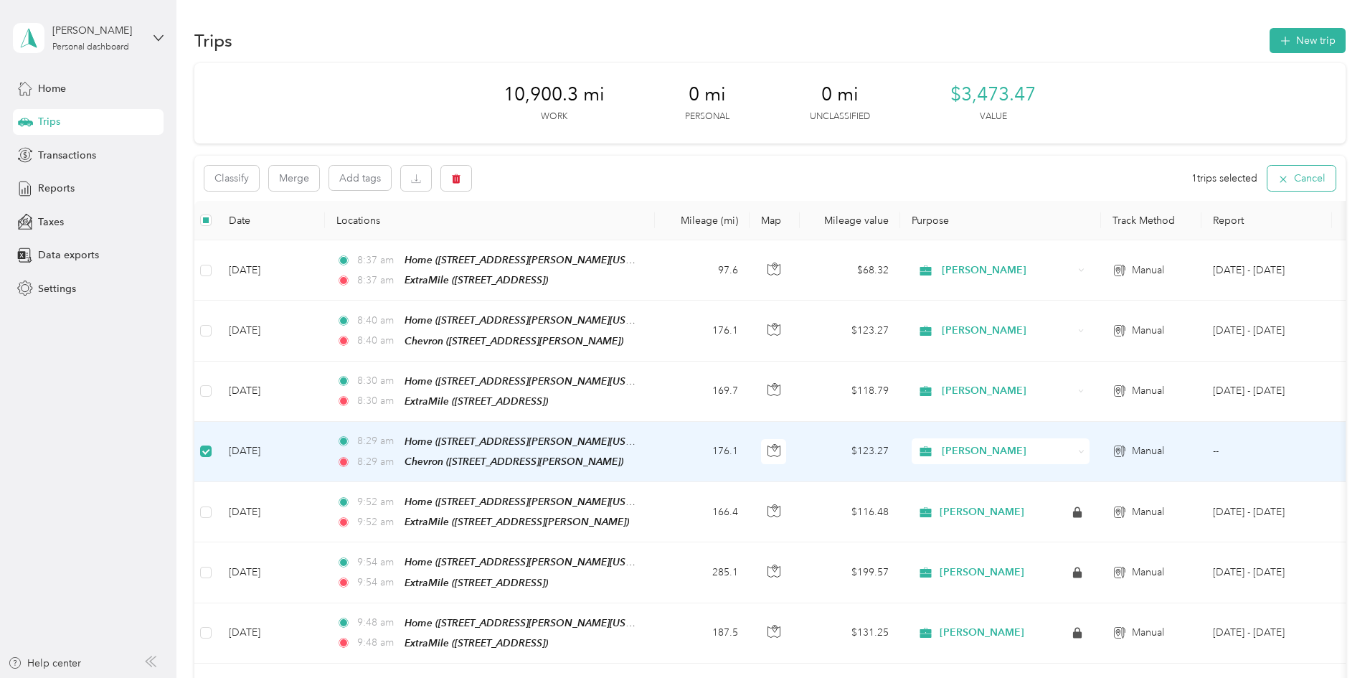
click at [1267, 177] on button "Cancel" at bounding box center [1301, 178] width 68 height 25
drag, startPoint x: 361, startPoint y: 449, endPoint x: 351, endPoint y: 445, distance: 10.9
click at [325, 447] on td "[DATE]" at bounding box center [271, 452] width 108 height 60
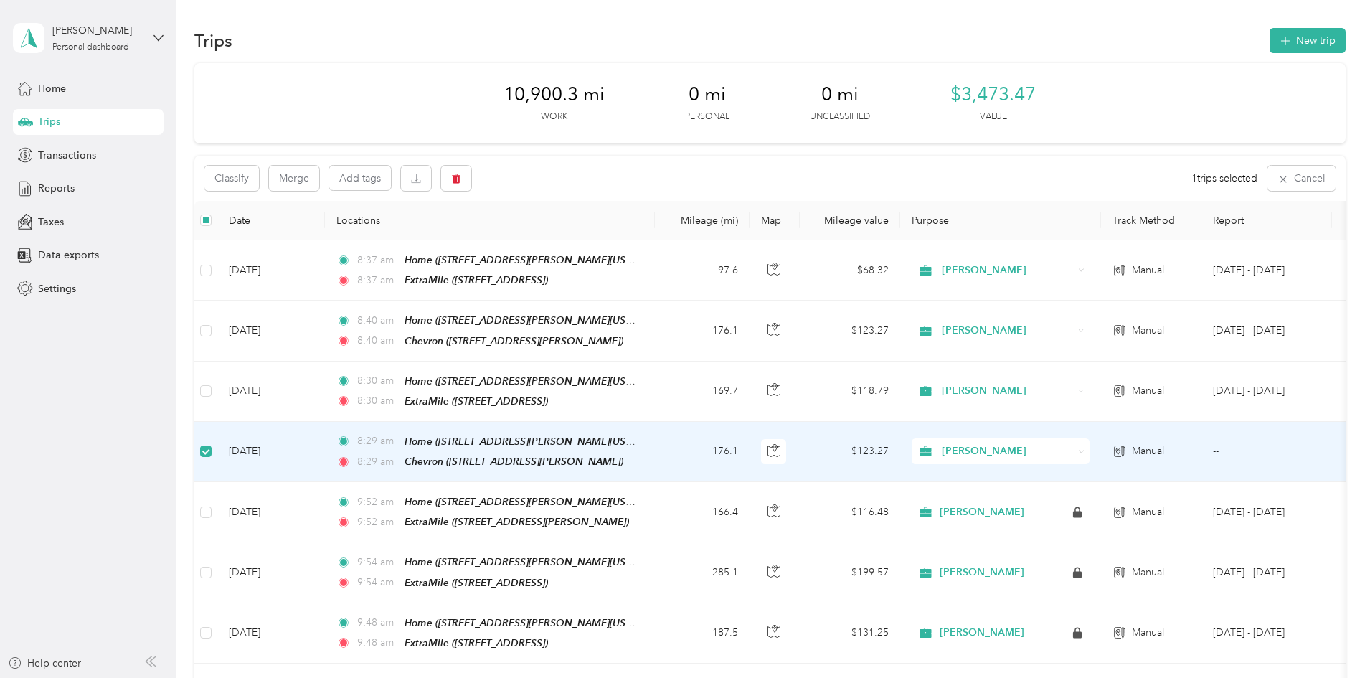
click at [325, 447] on td "[DATE]" at bounding box center [271, 452] width 108 height 60
click at [749, 445] on td "176.1" at bounding box center [702, 452] width 95 height 60
click at [460, 179] on icon "button" at bounding box center [456, 178] width 9 height 9
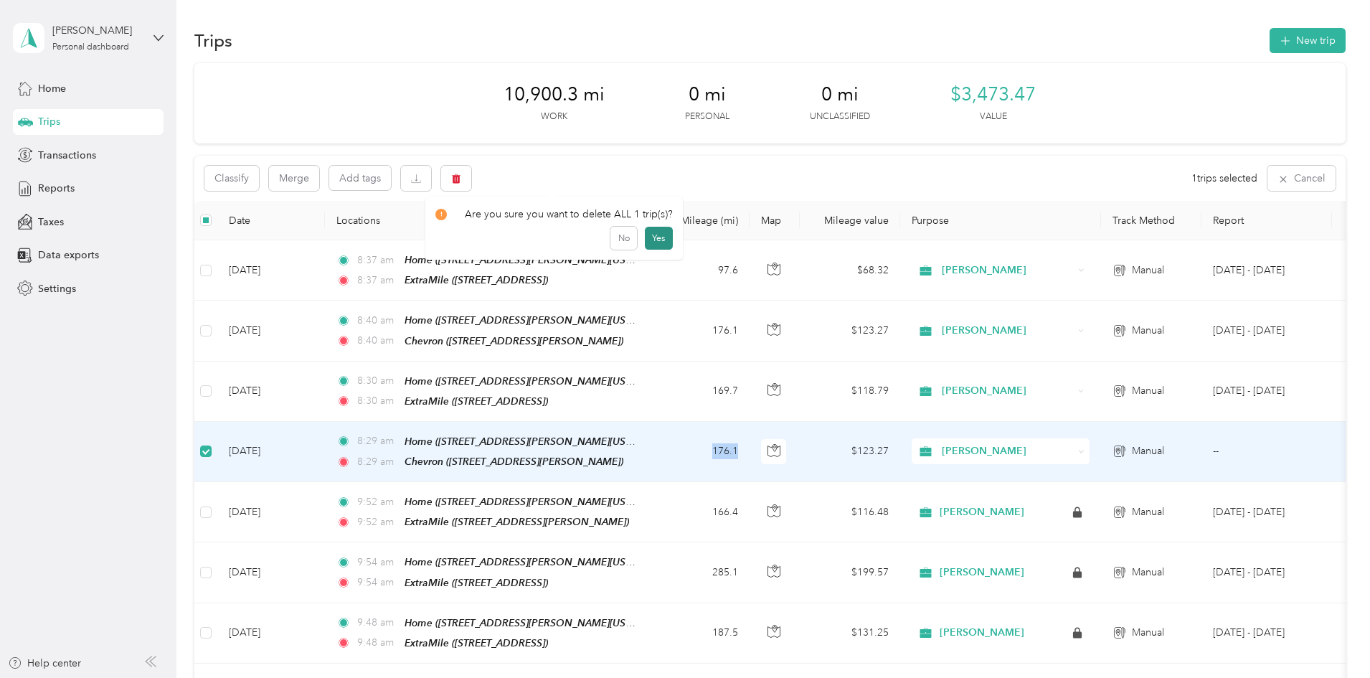
click at [656, 239] on button "Yes" at bounding box center [659, 238] width 28 height 23
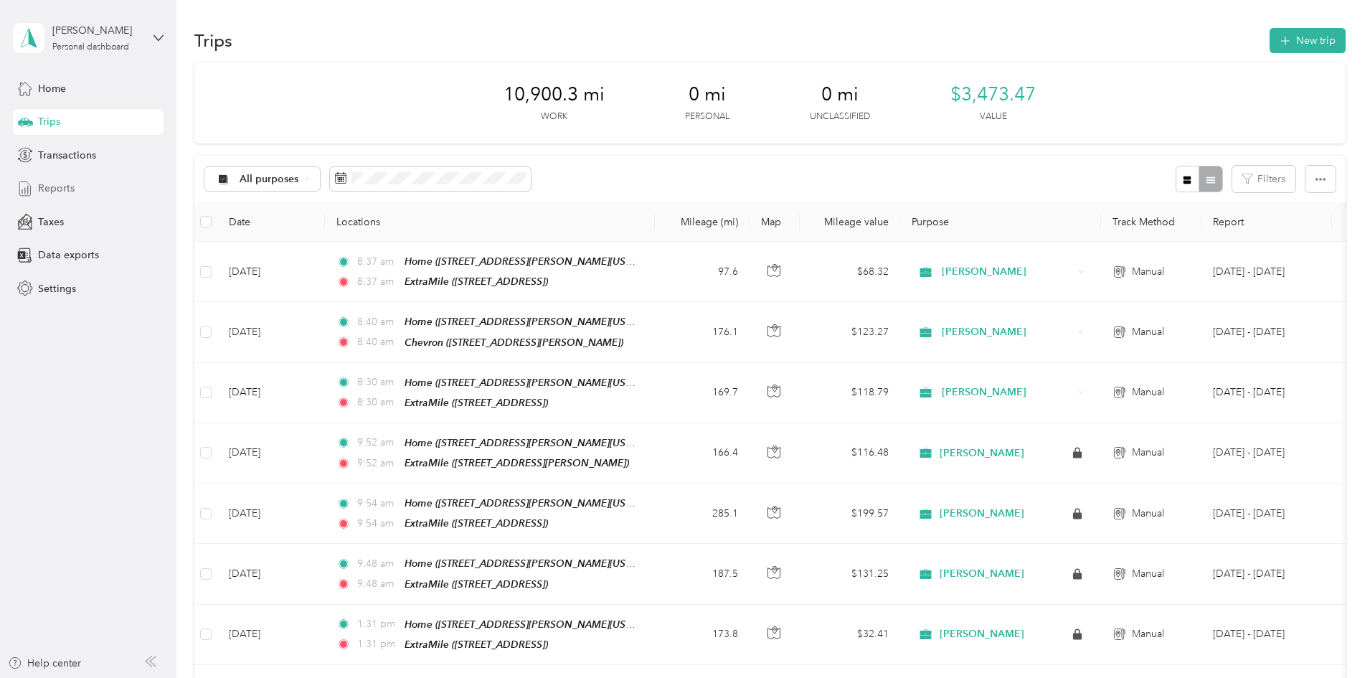
click at [58, 187] on span "Reports" at bounding box center [56, 188] width 37 height 15
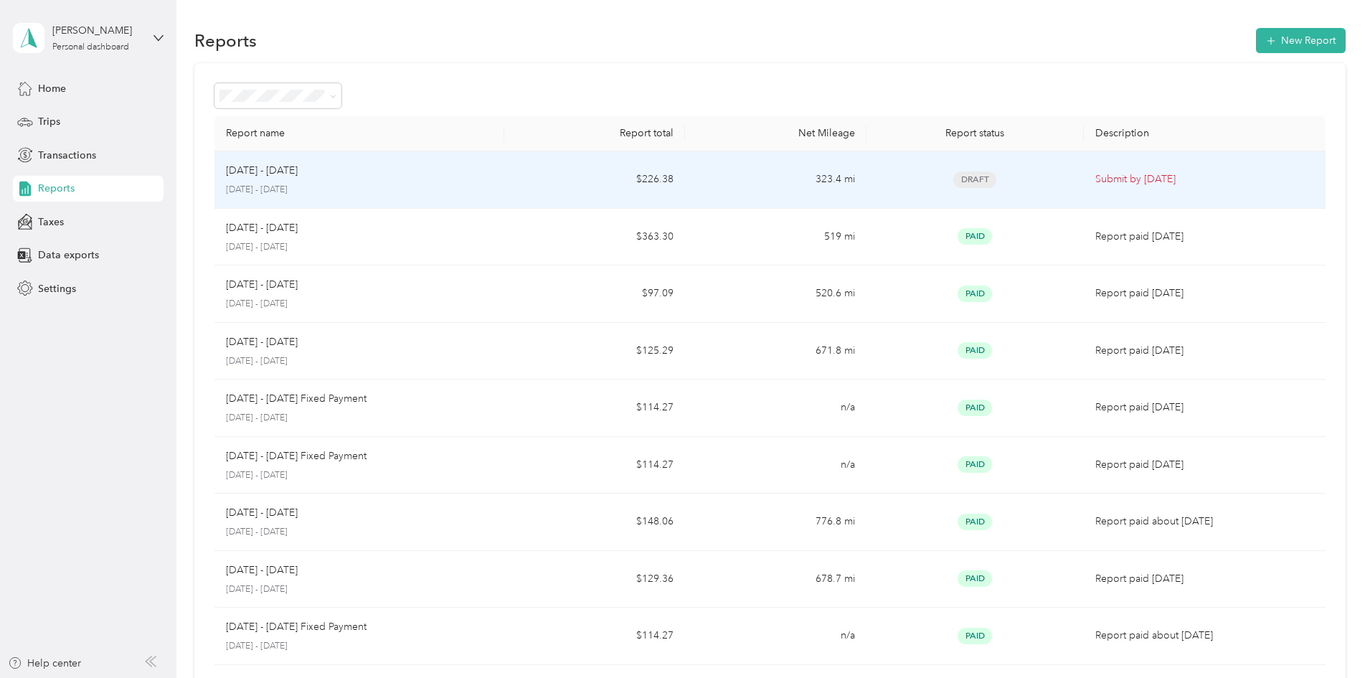
click at [953, 182] on span "Draft" at bounding box center [974, 179] width 43 height 16
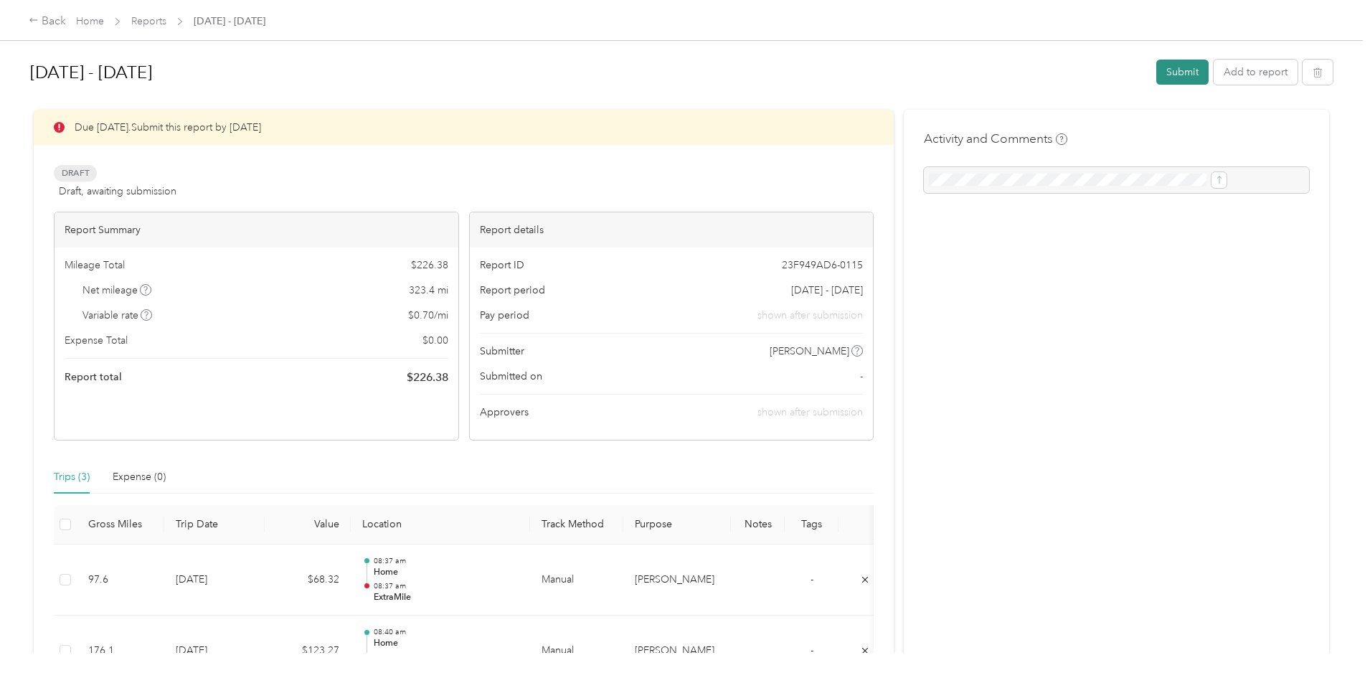
click at [1156, 70] on button "Submit" at bounding box center [1182, 72] width 52 height 25
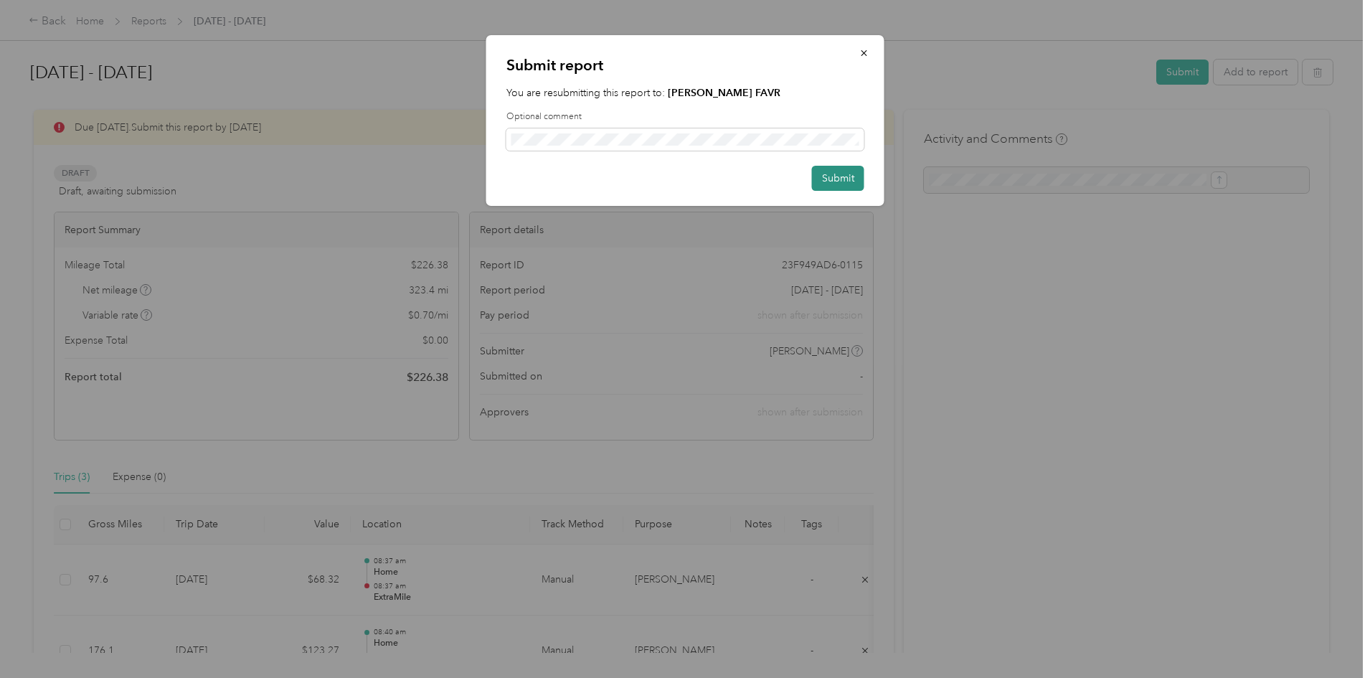
click at [853, 178] on button "Submit" at bounding box center [838, 178] width 52 height 25
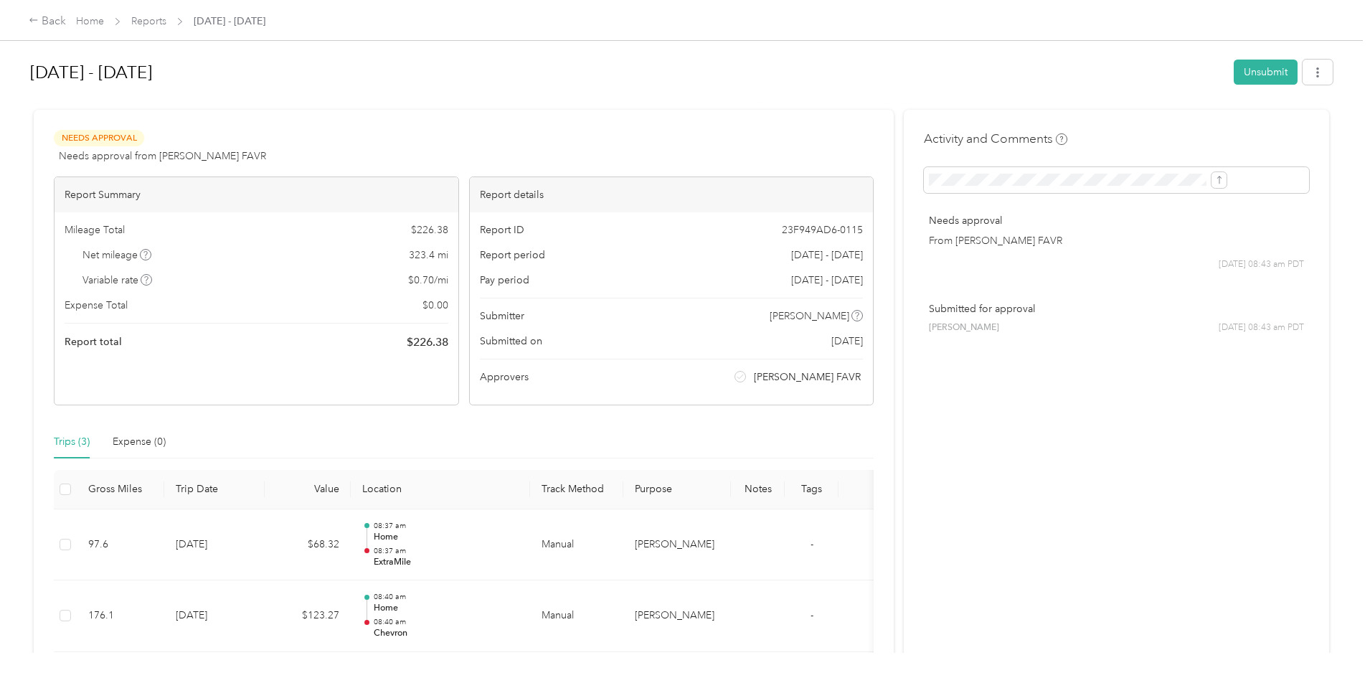
click at [265, 22] on span "[DATE] - [DATE]" at bounding box center [230, 21] width 72 height 15
click at [166, 21] on link "Reports" at bounding box center [148, 21] width 35 height 12
